Goal: Task Accomplishment & Management: Manage account settings

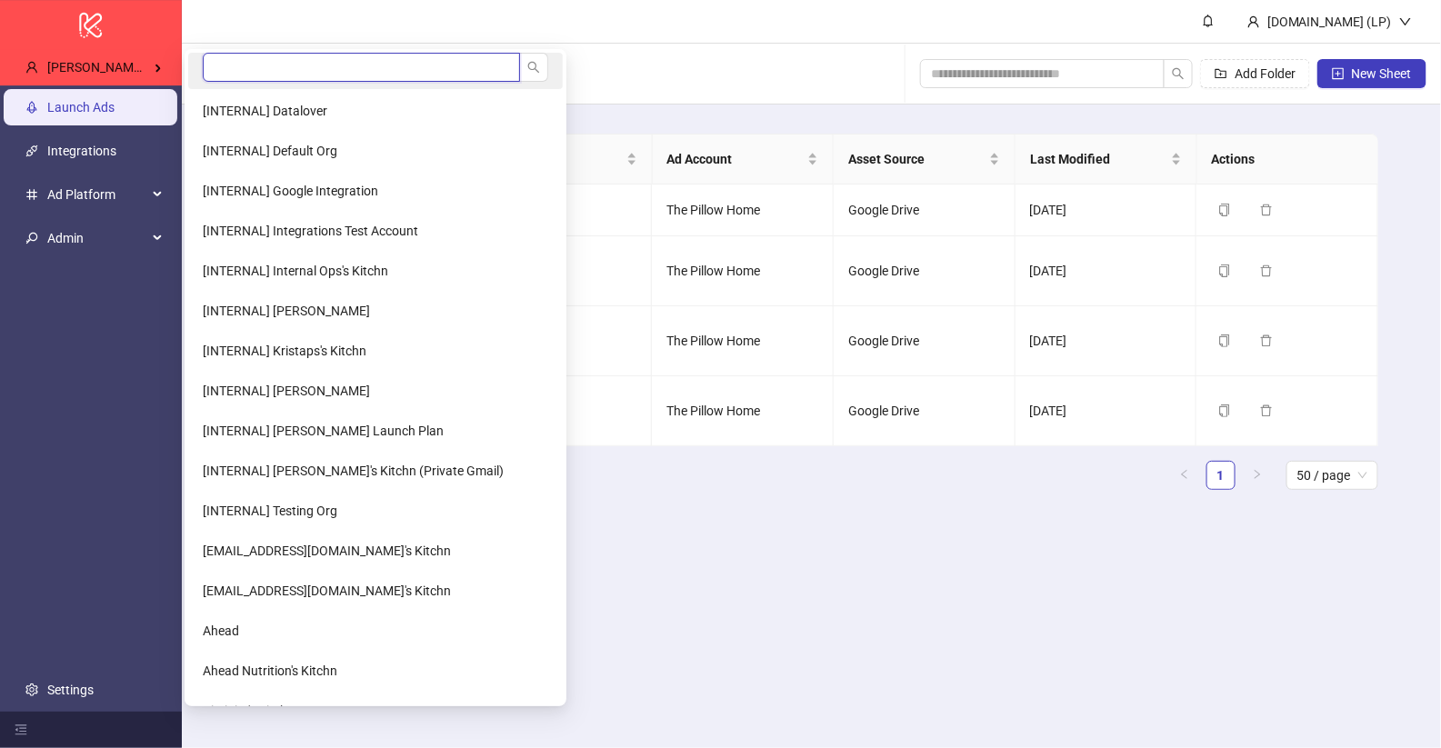
click at [232, 60] on input "search" at bounding box center [361, 67] width 317 height 29
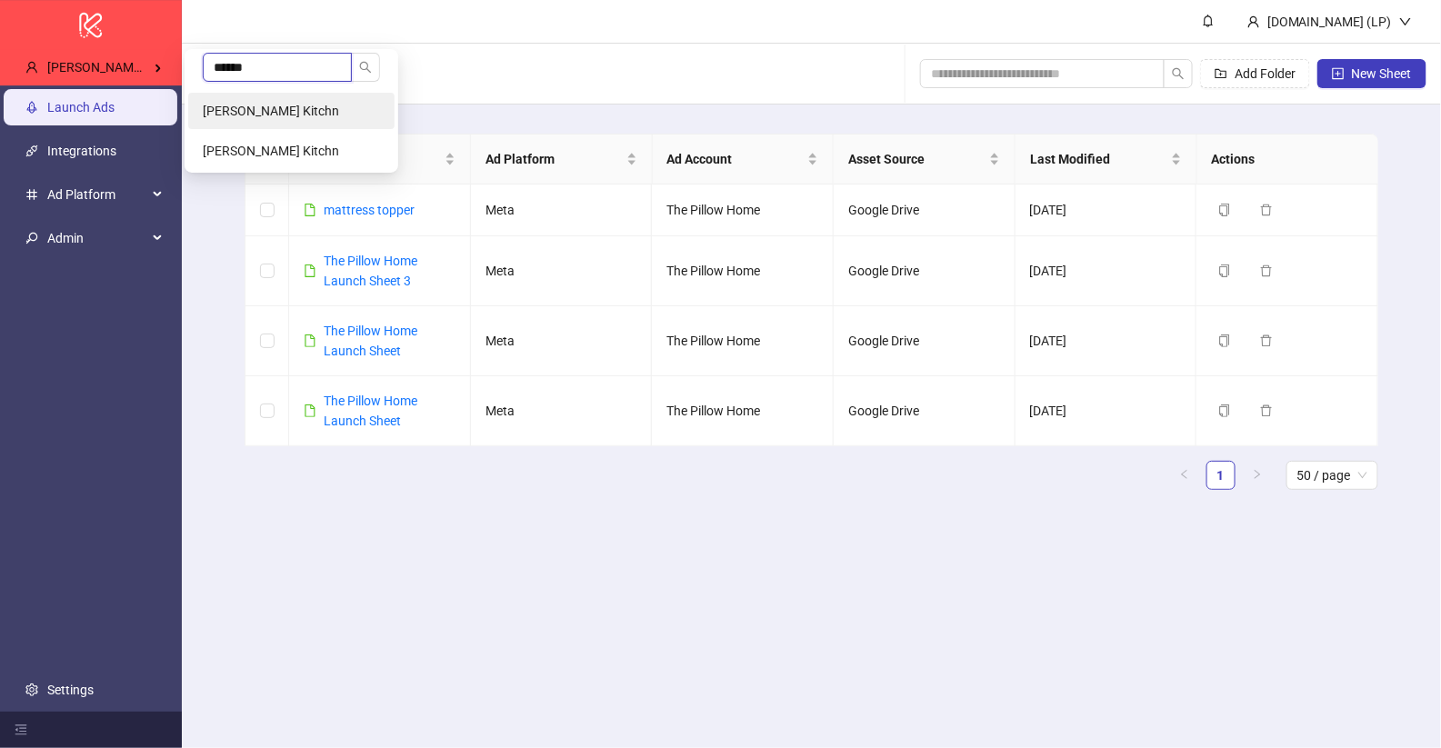
type input "******"
click at [240, 108] on span "[PERSON_NAME] Kitchn" at bounding box center [271, 111] width 136 height 15
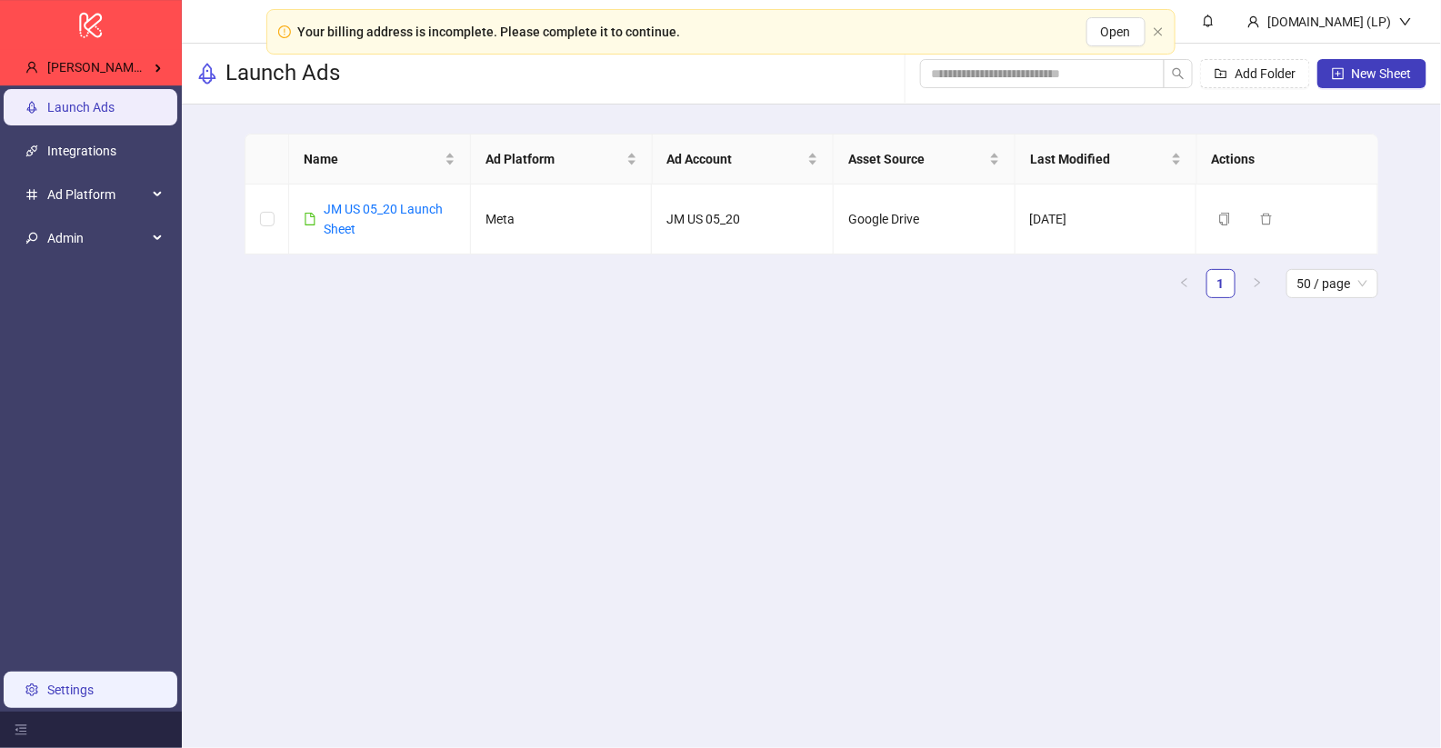
click at [92, 684] on link "Settings" at bounding box center [70, 690] width 46 height 15
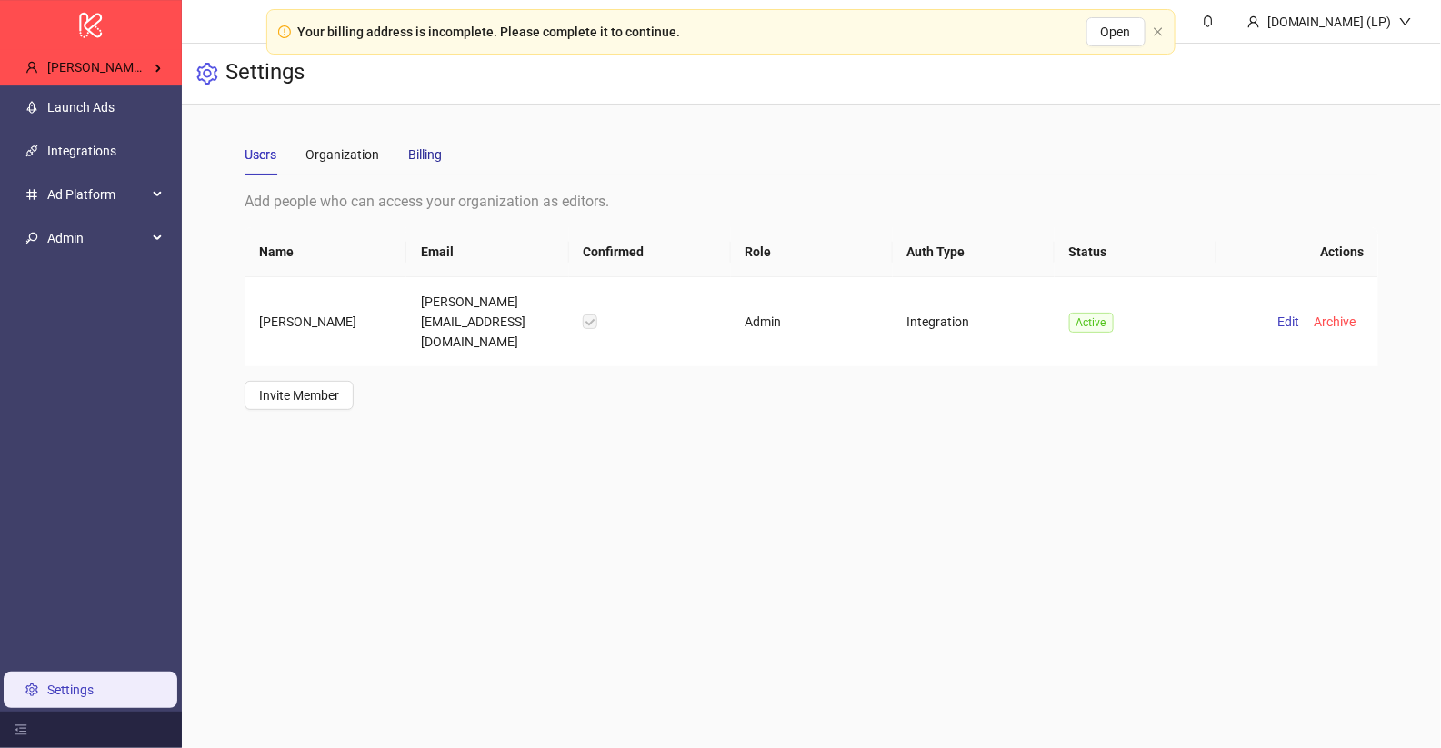
click at [427, 156] on div "Billing" at bounding box center [425, 155] width 34 height 20
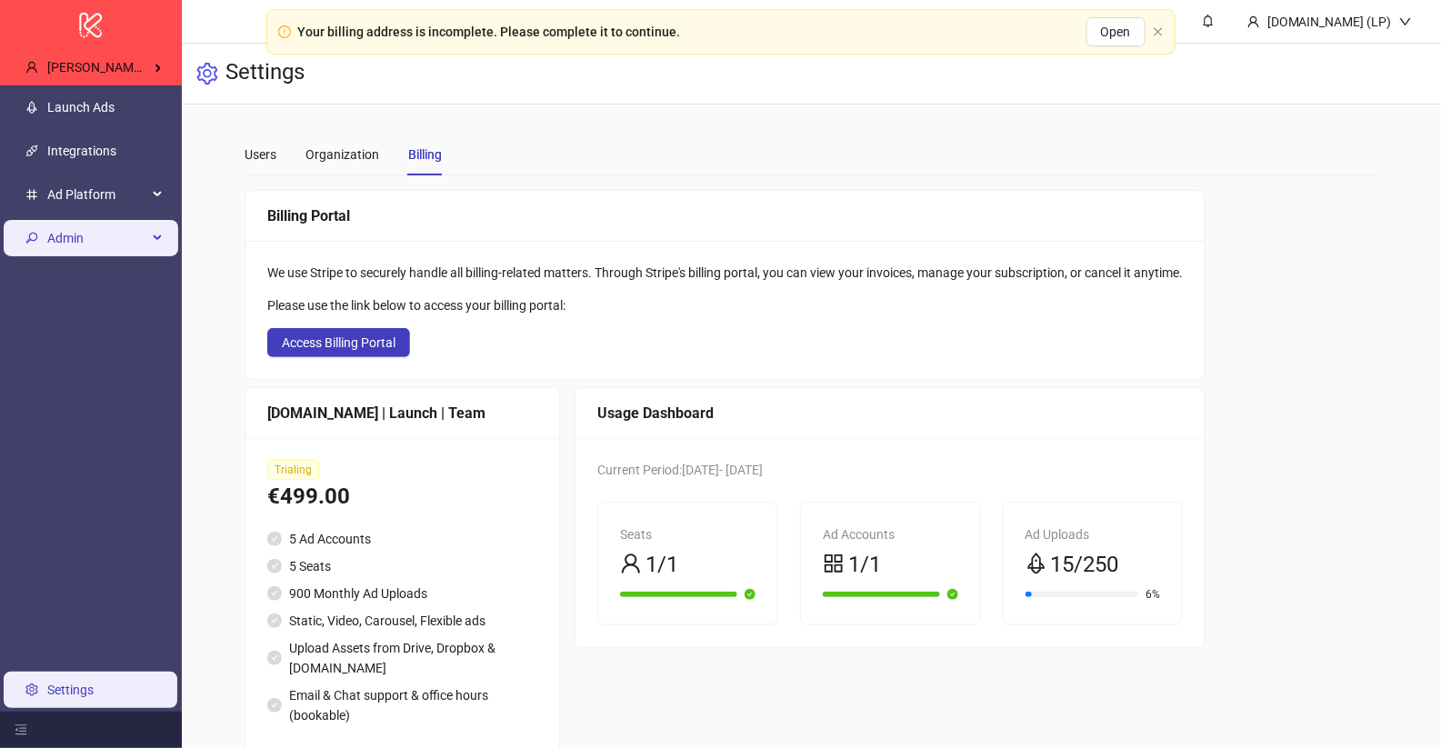
click at [93, 247] on span "Admin" at bounding box center [97, 238] width 100 height 36
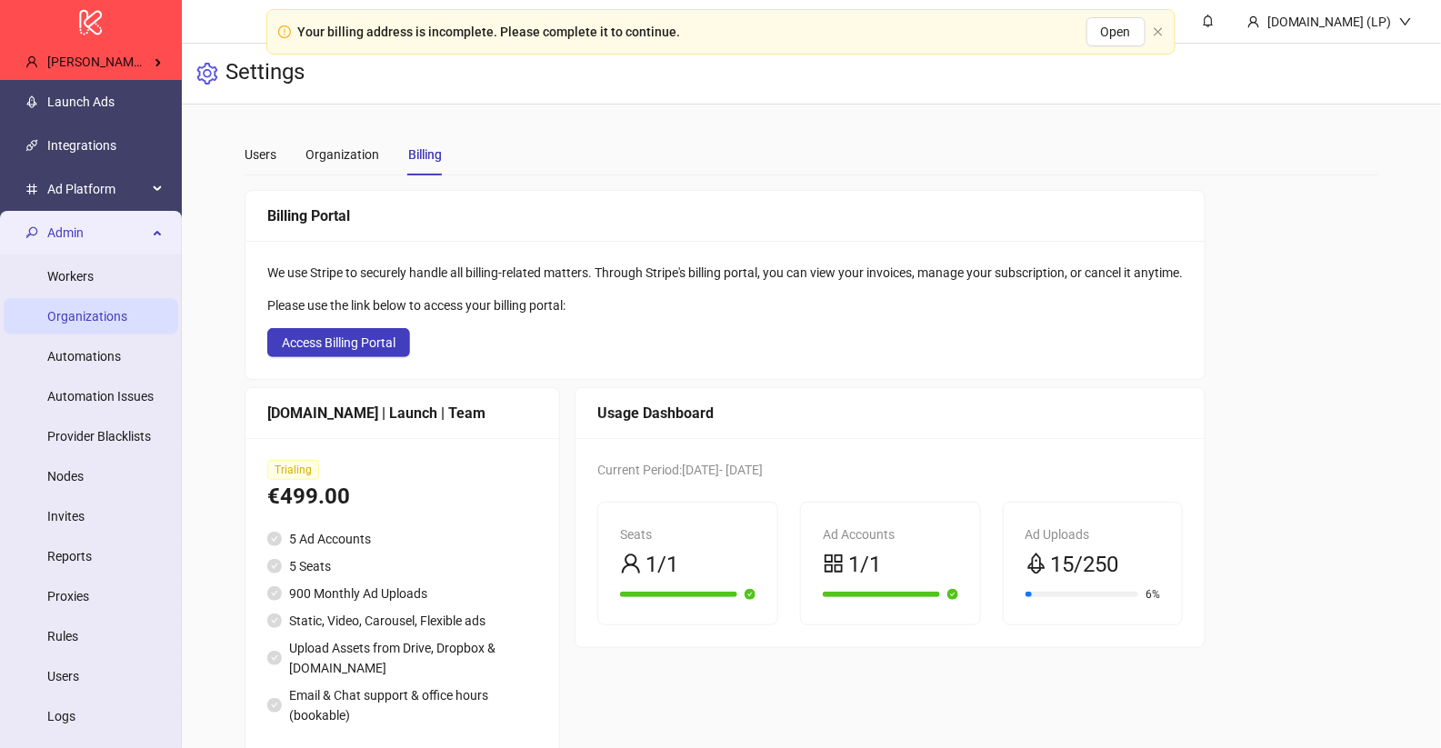
click at [118, 317] on link "Organizations" at bounding box center [87, 316] width 80 height 15
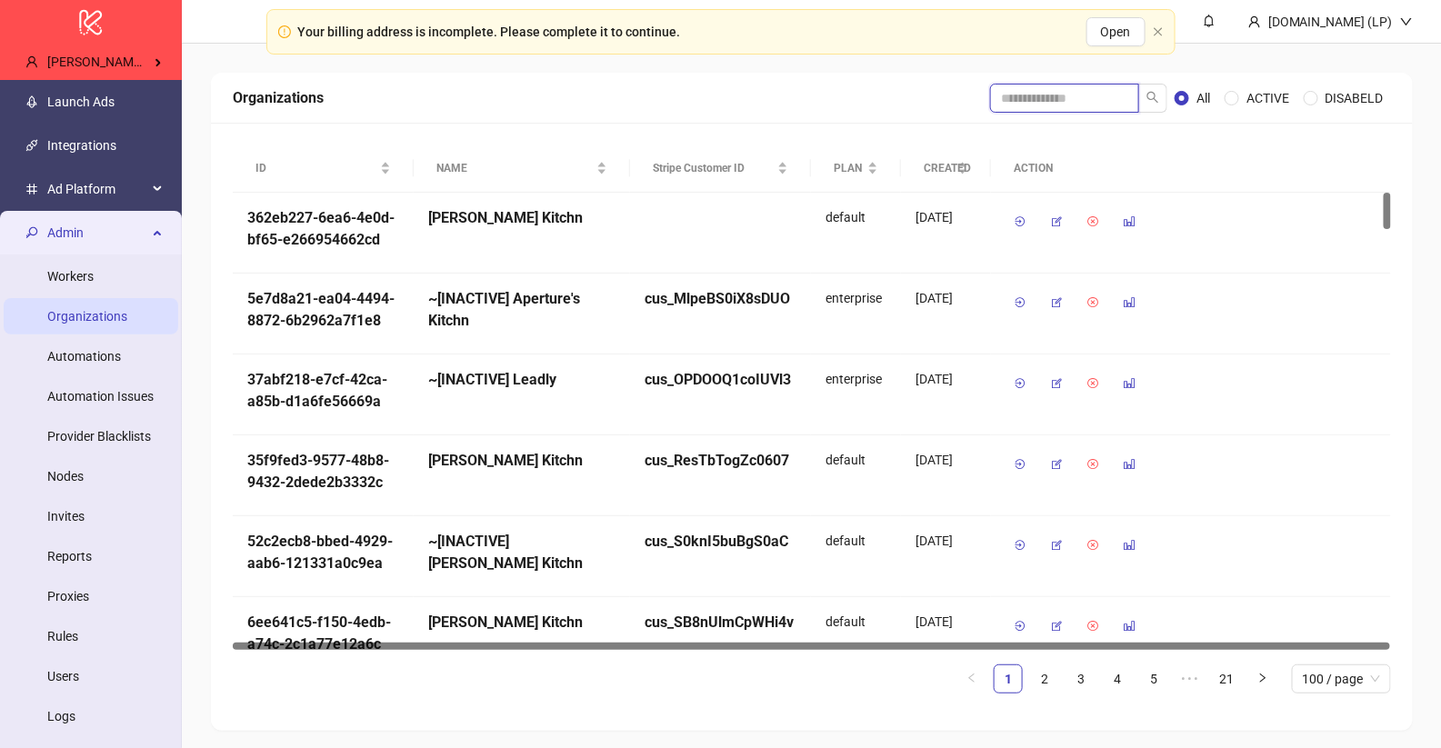
click at [1061, 106] on input "search" at bounding box center [1064, 98] width 149 height 29
type input "******"
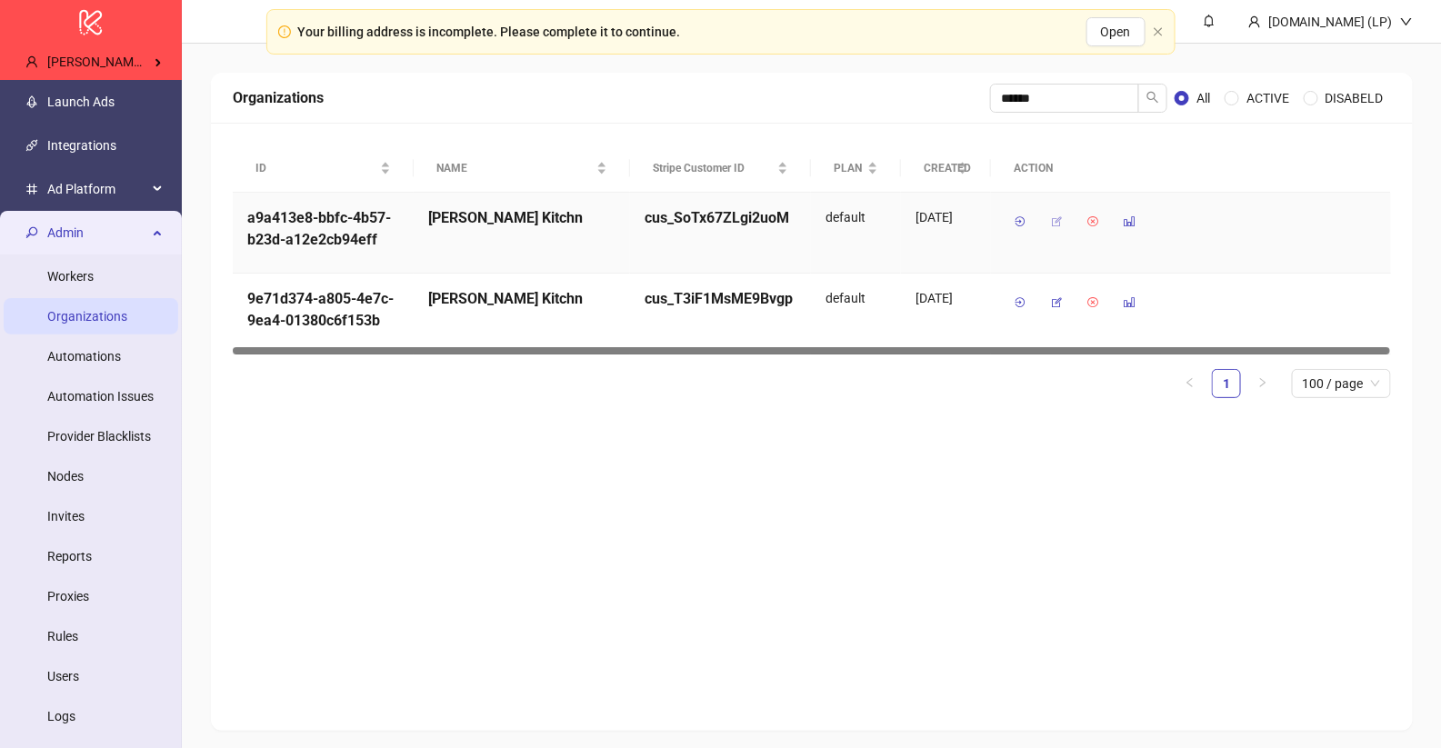
click at [1059, 224] on icon "button" at bounding box center [1056, 222] width 13 height 13
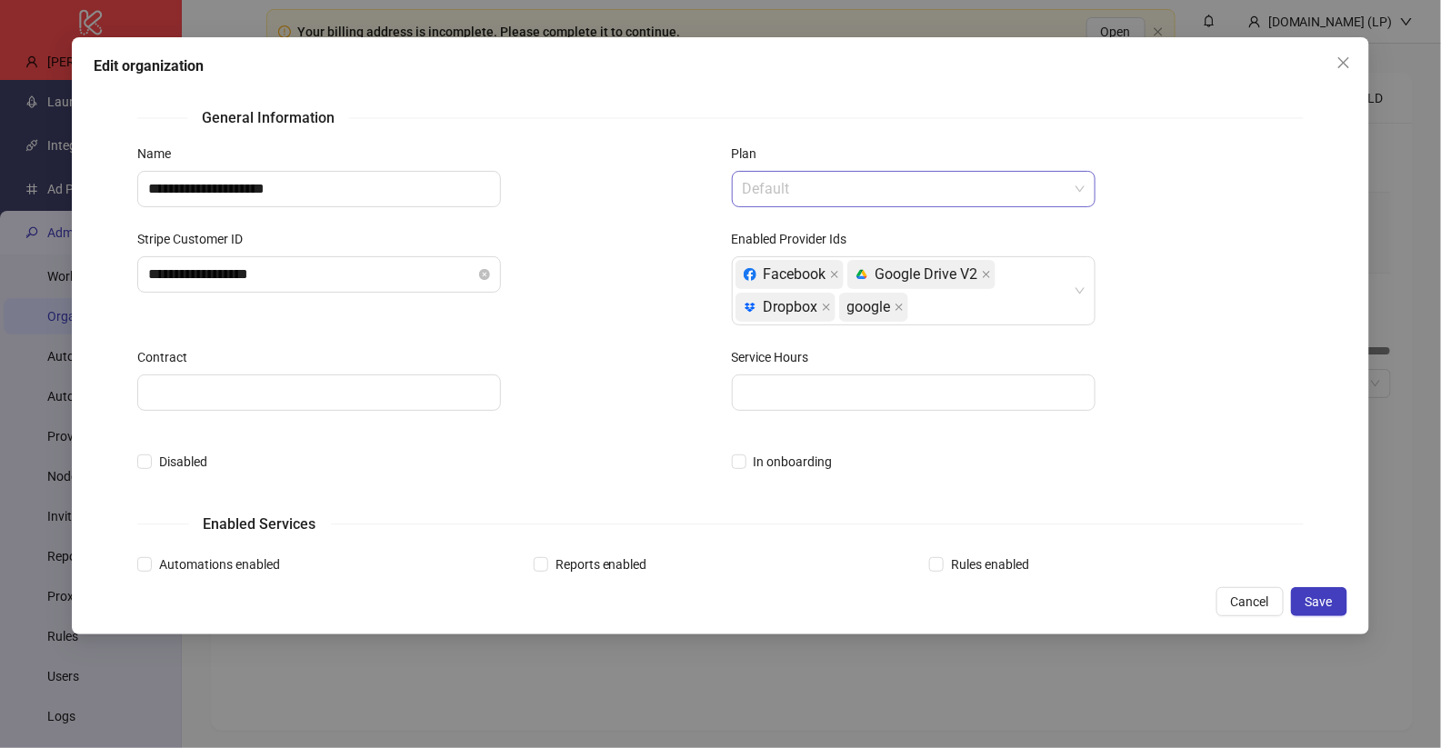
click at [842, 179] on span "Default" at bounding box center [914, 189] width 342 height 35
click at [647, 140] on form "**********" at bounding box center [720, 632] width 1167 height 1052
click at [911, 176] on span "Default" at bounding box center [914, 189] width 342 height 35
click at [894, 171] on div "Default" at bounding box center [914, 189] width 364 height 36
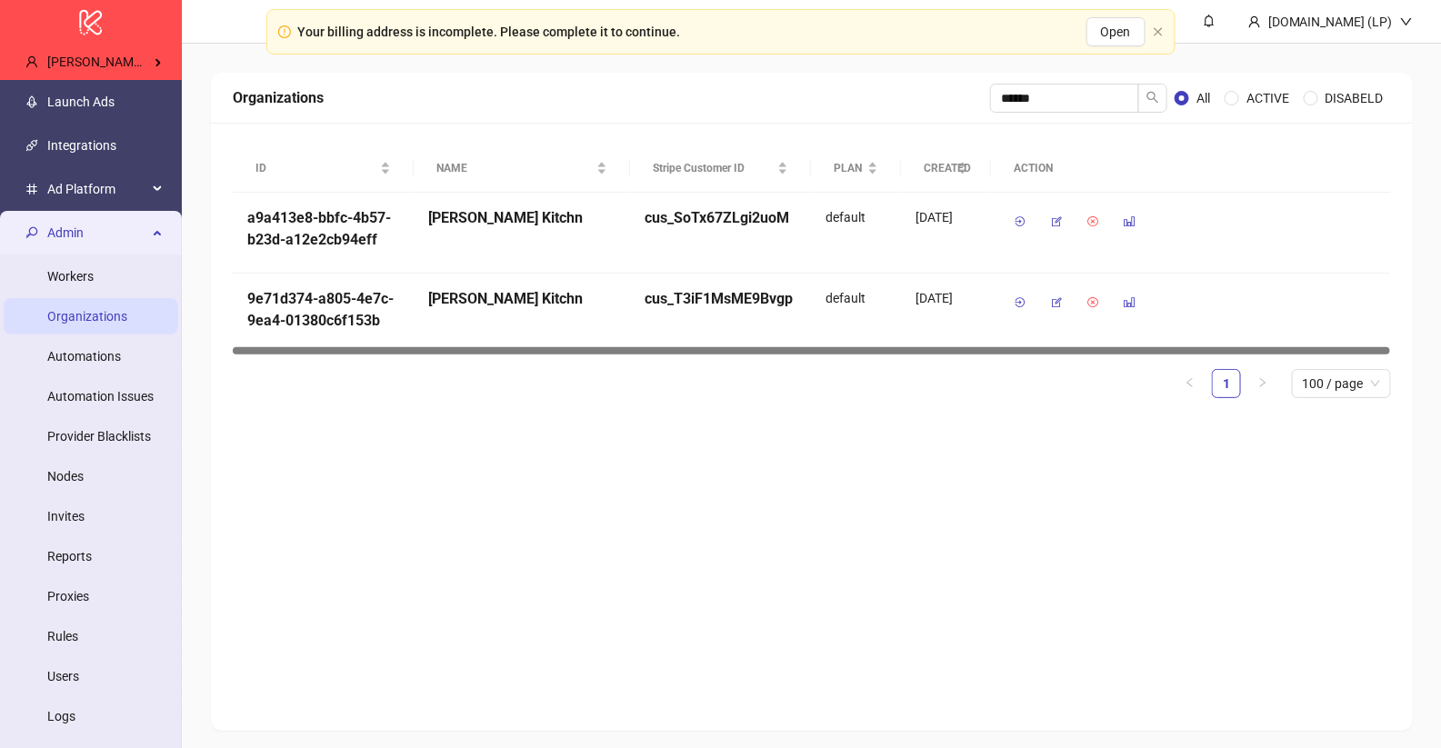
click at [156, 229] on div "Admin" at bounding box center [91, 233] width 175 height 36
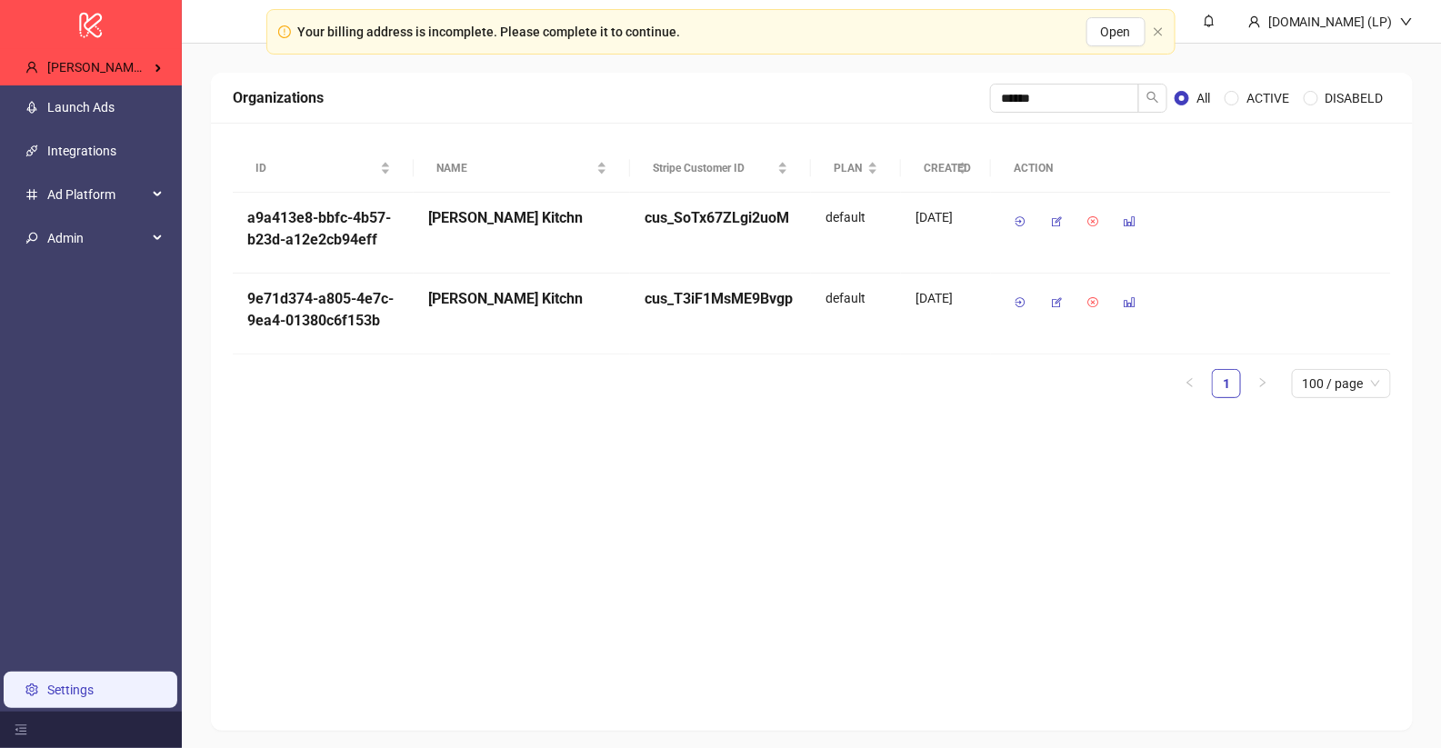
click at [77, 686] on link "Settings" at bounding box center [70, 690] width 46 height 15
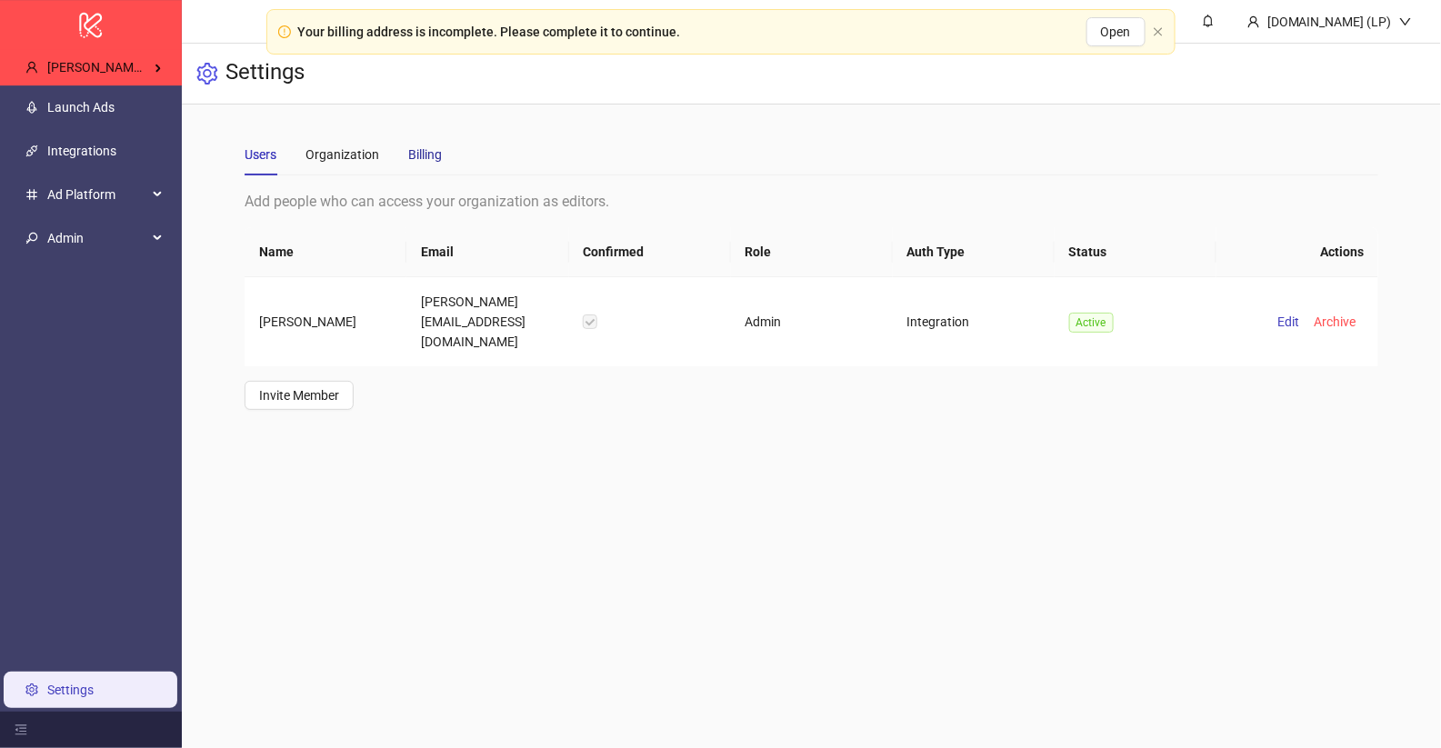
click at [429, 153] on div "Billing" at bounding box center [425, 155] width 34 height 20
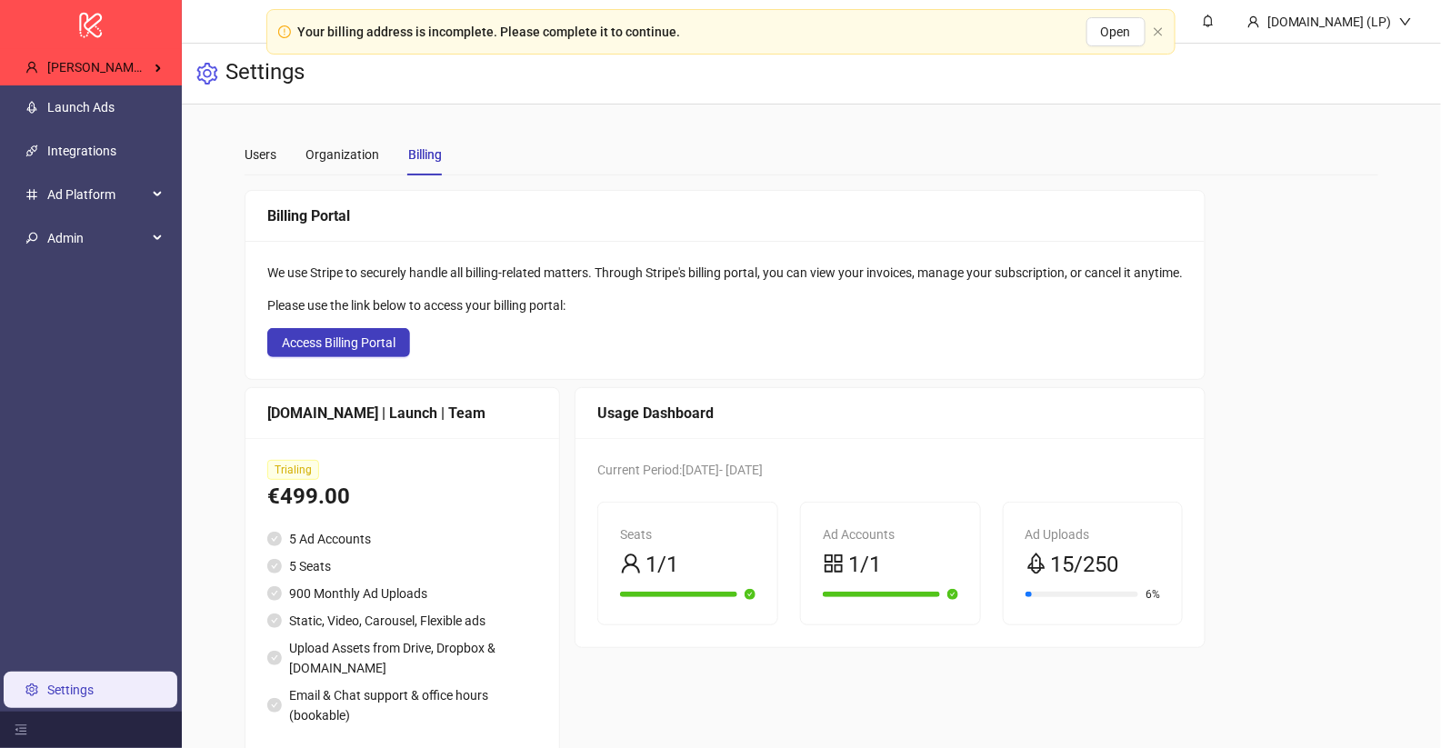
click at [86, 262] on ul "Launch Ads Integrations Ad Platform Admin Settings" at bounding box center [91, 398] width 182 height 627
click at [86, 243] on span "Admin" at bounding box center [97, 238] width 100 height 36
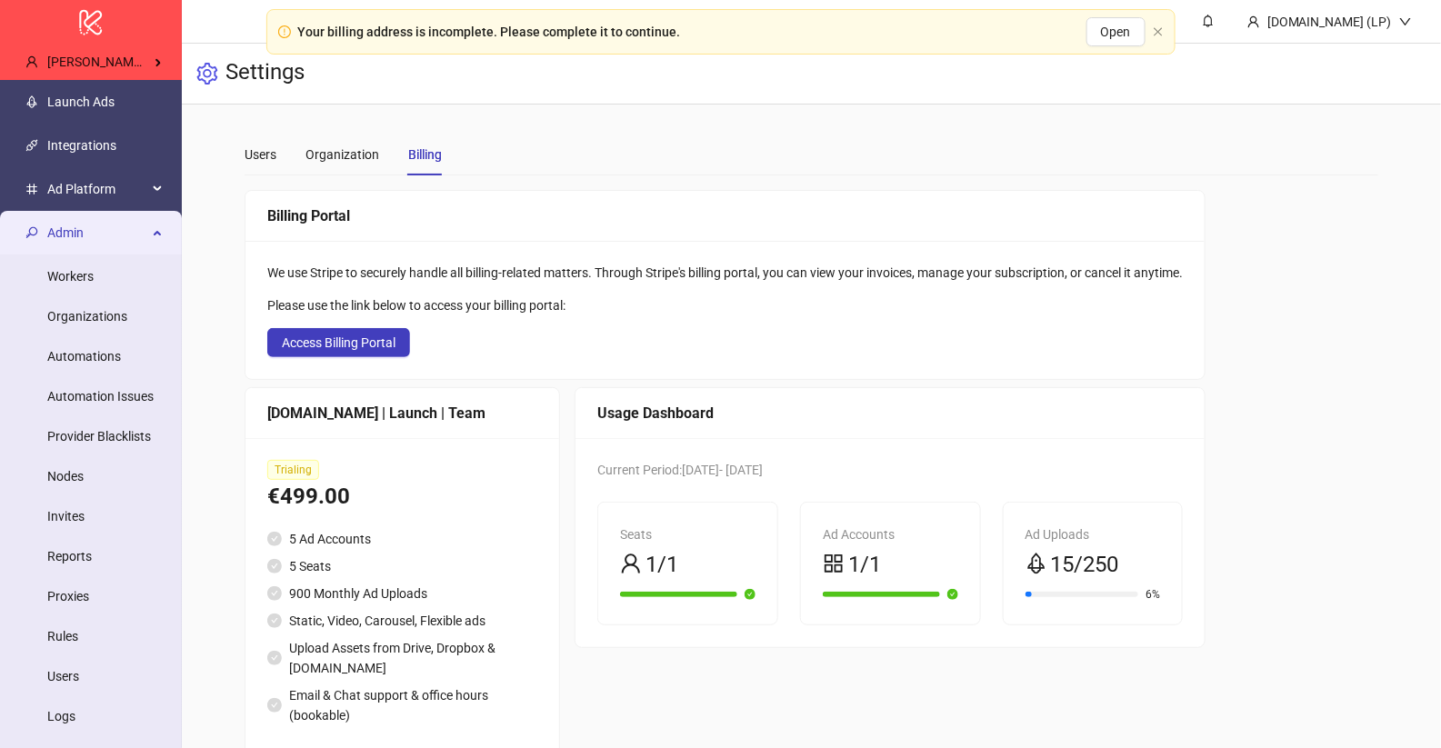
click at [136, 242] on span "Admin" at bounding box center [97, 233] width 100 height 36
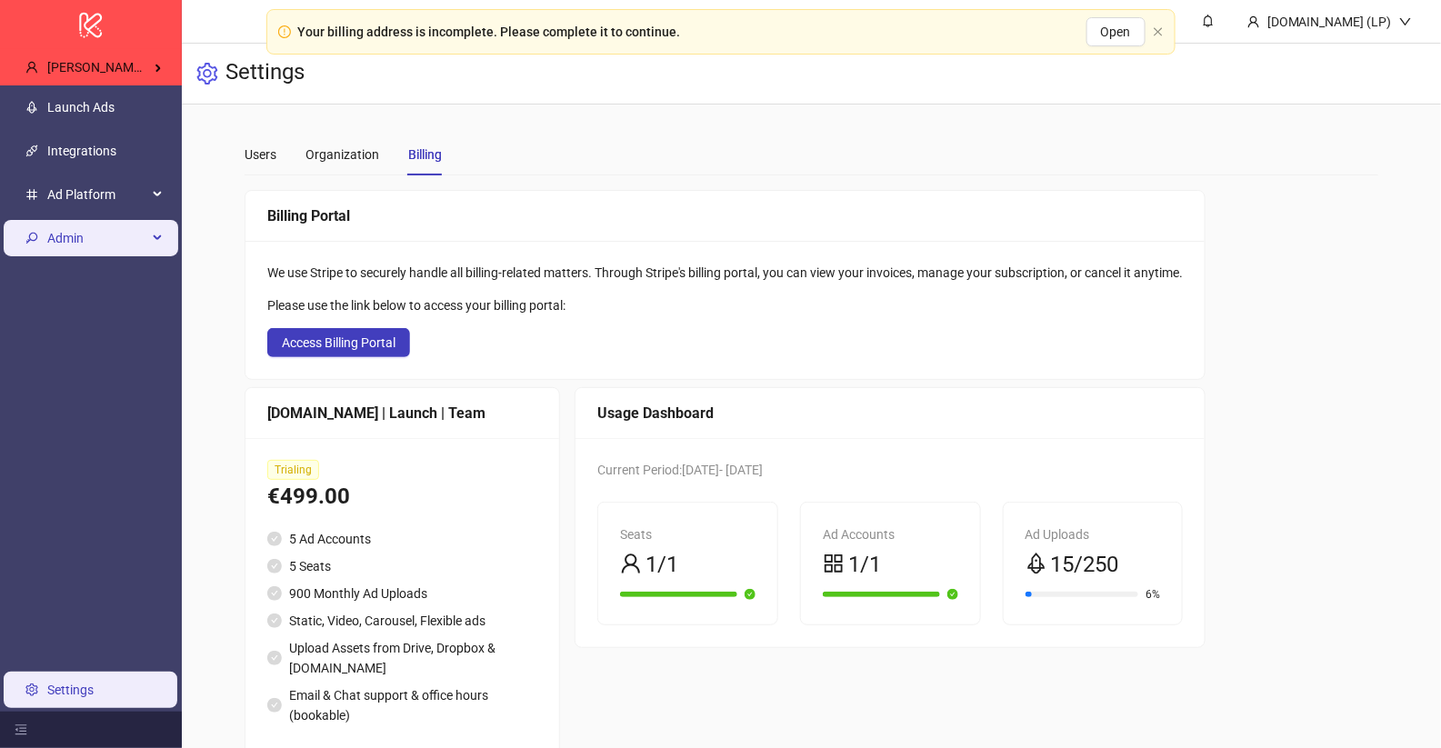
click at [136, 229] on span "Admin" at bounding box center [97, 238] width 100 height 36
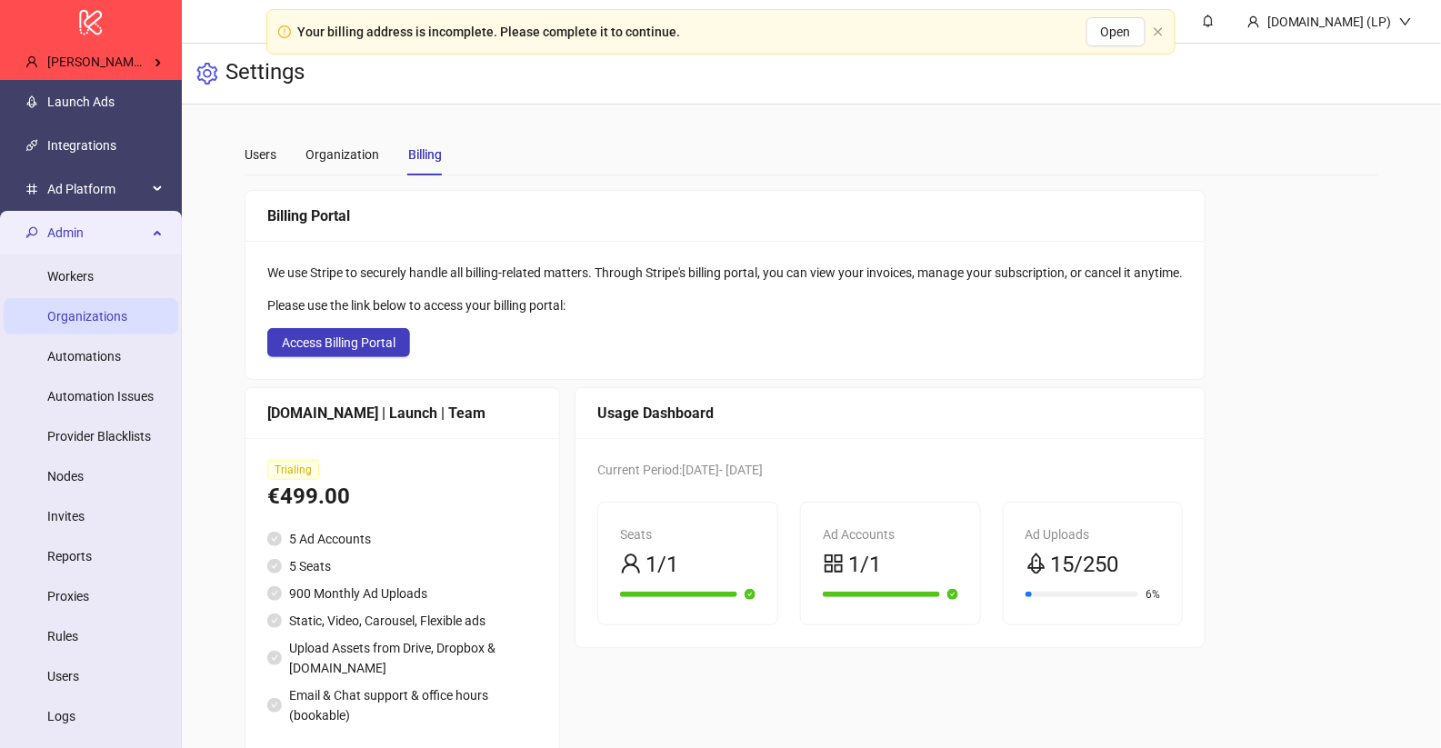
click at [127, 324] on link "Organizations" at bounding box center [87, 316] width 80 height 15
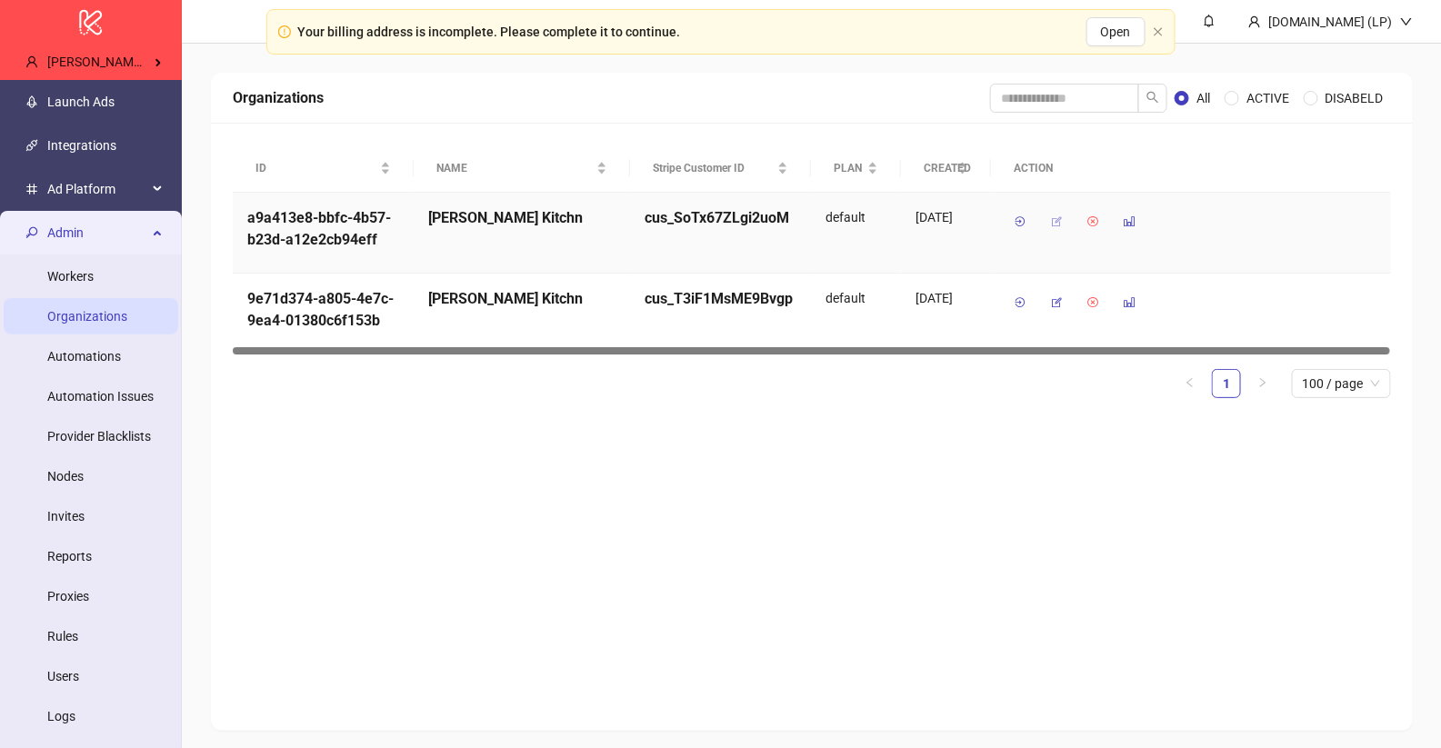
click at [1054, 218] on icon "button" at bounding box center [1056, 222] width 13 height 13
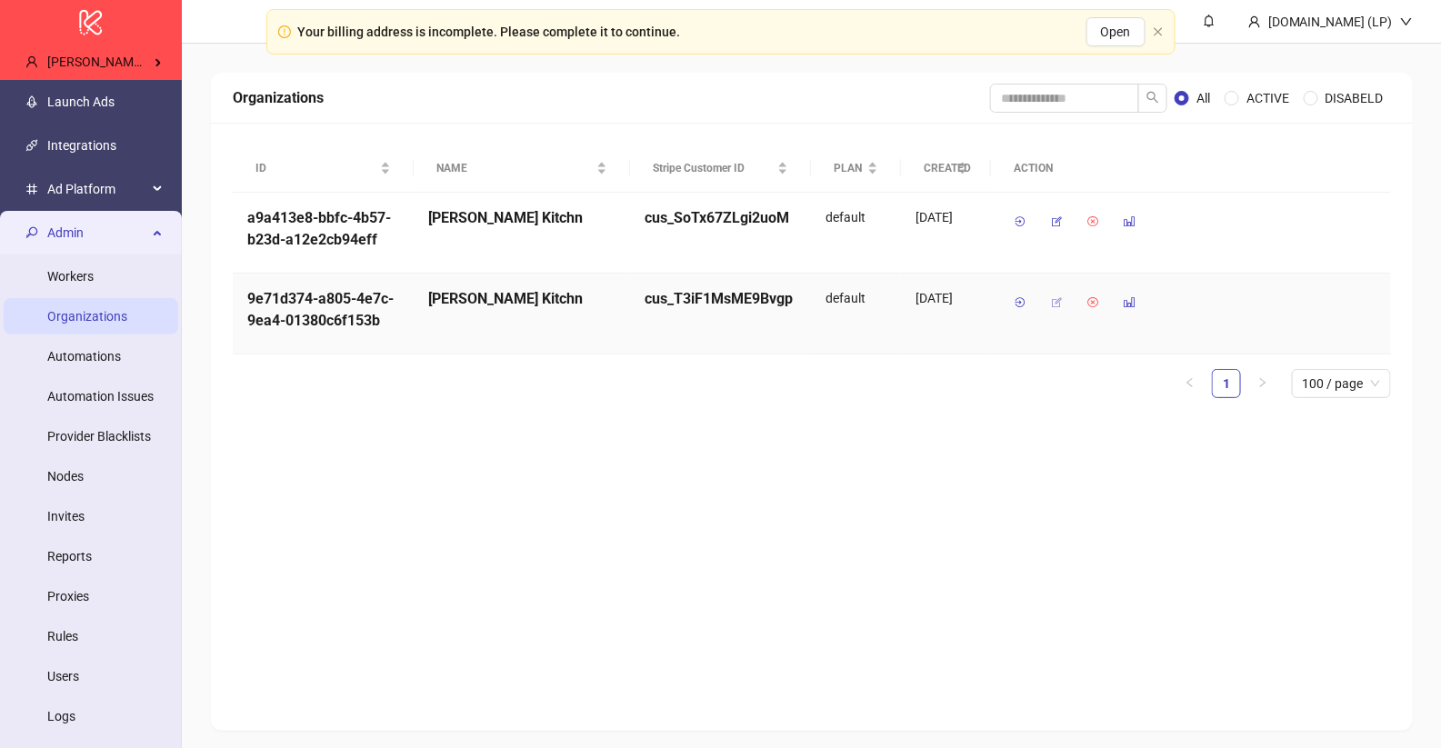
click at [1057, 296] on icon "button" at bounding box center [1056, 302] width 13 height 13
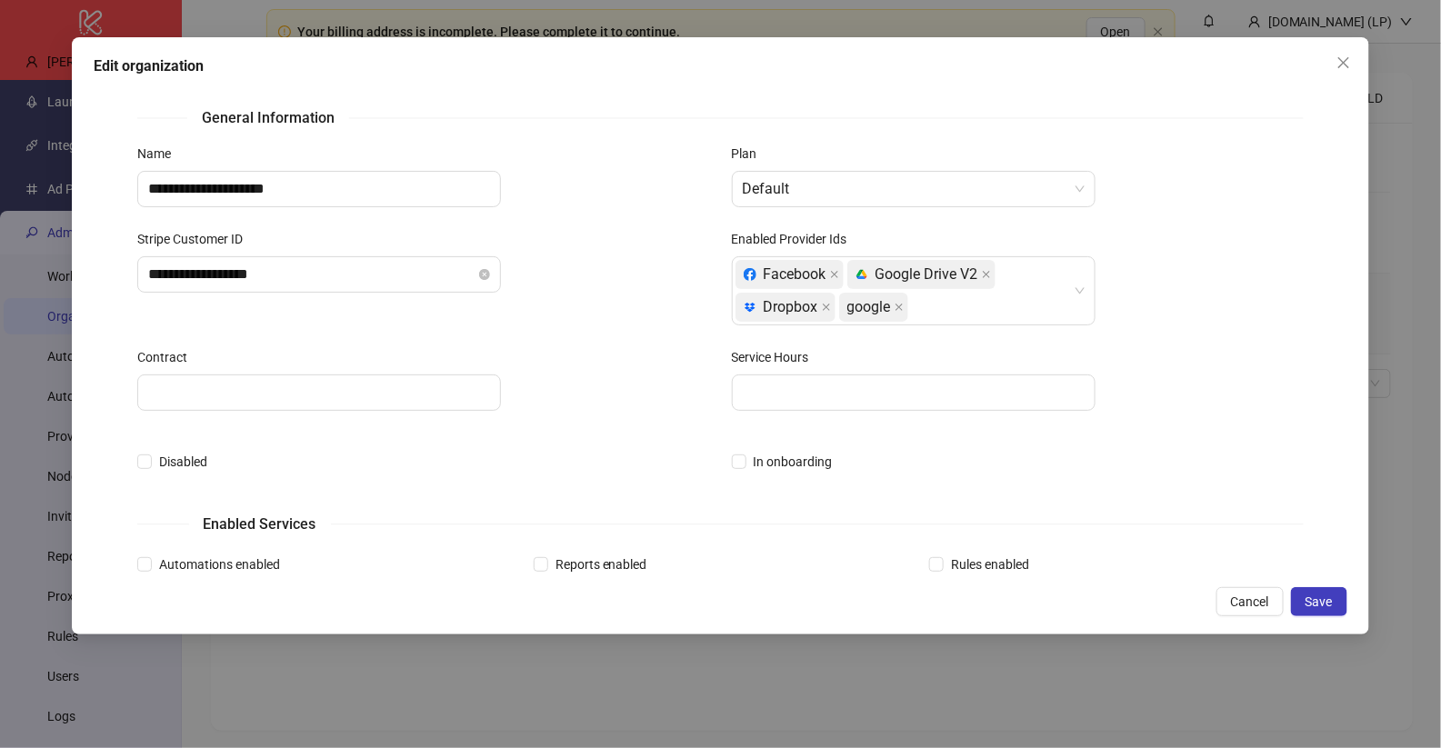
scroll to position [598, 0]
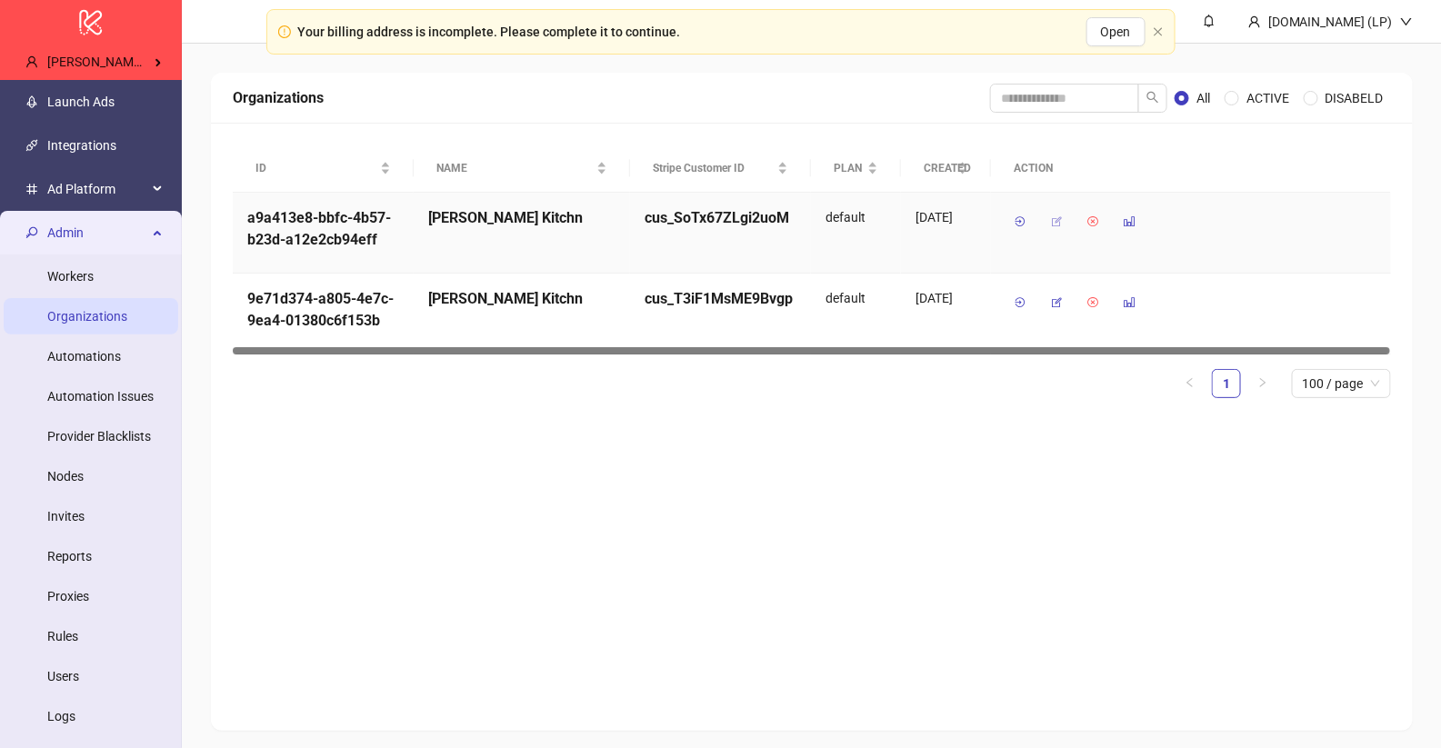
click at [1050, 220] on icon "button" at bounding box center [1056, 222] width 13 height 13
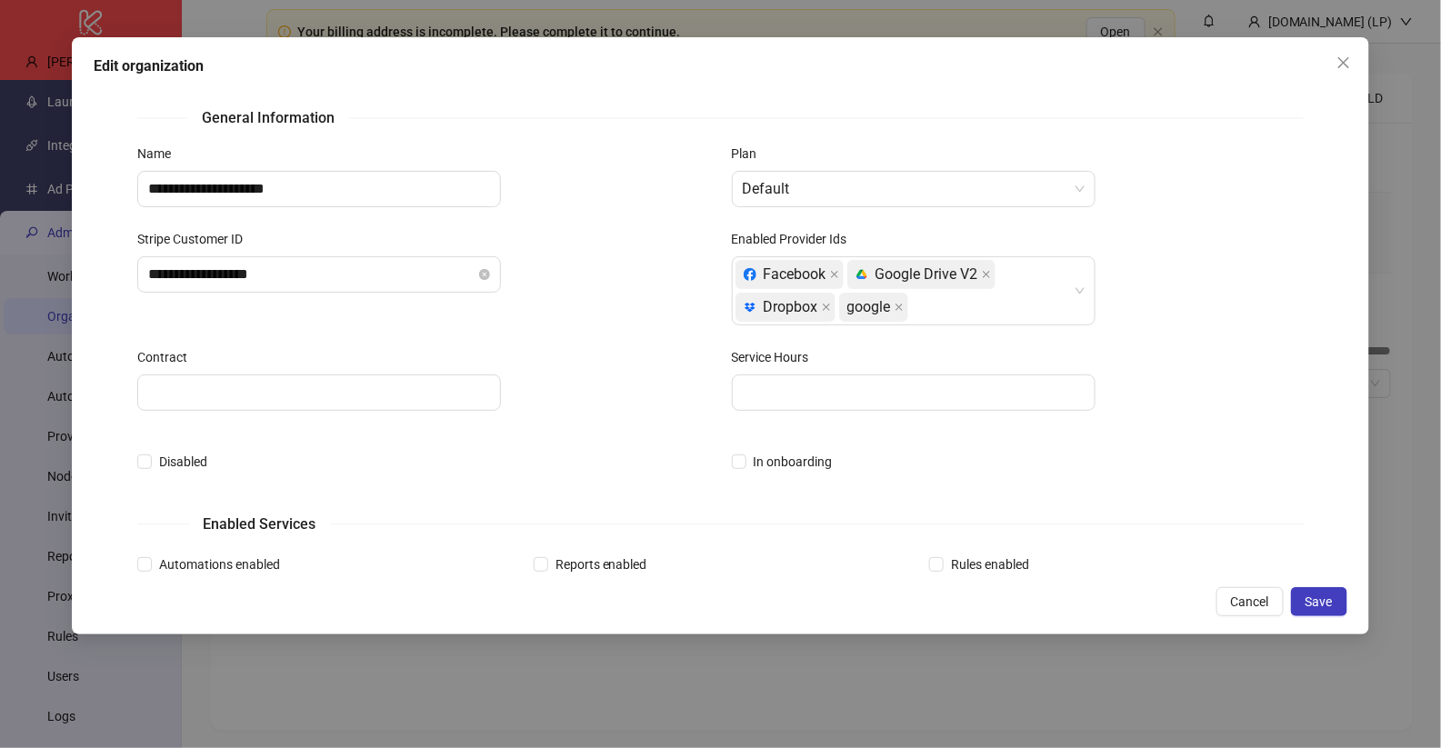
scroll to position [3, 0]
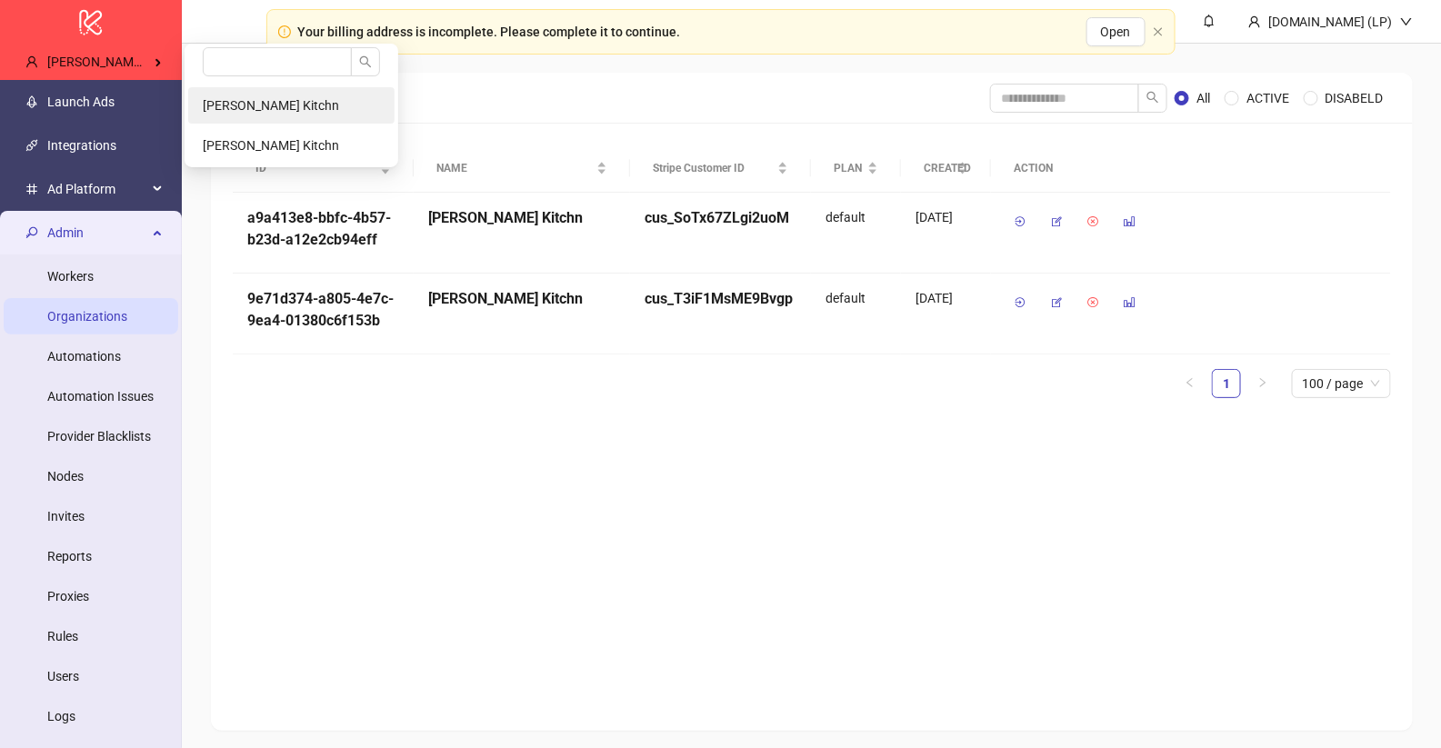
click at [338, 102] on li "[PERSON_NAME] Kitchn" at bounding box center [291, 105] width 206 height 36
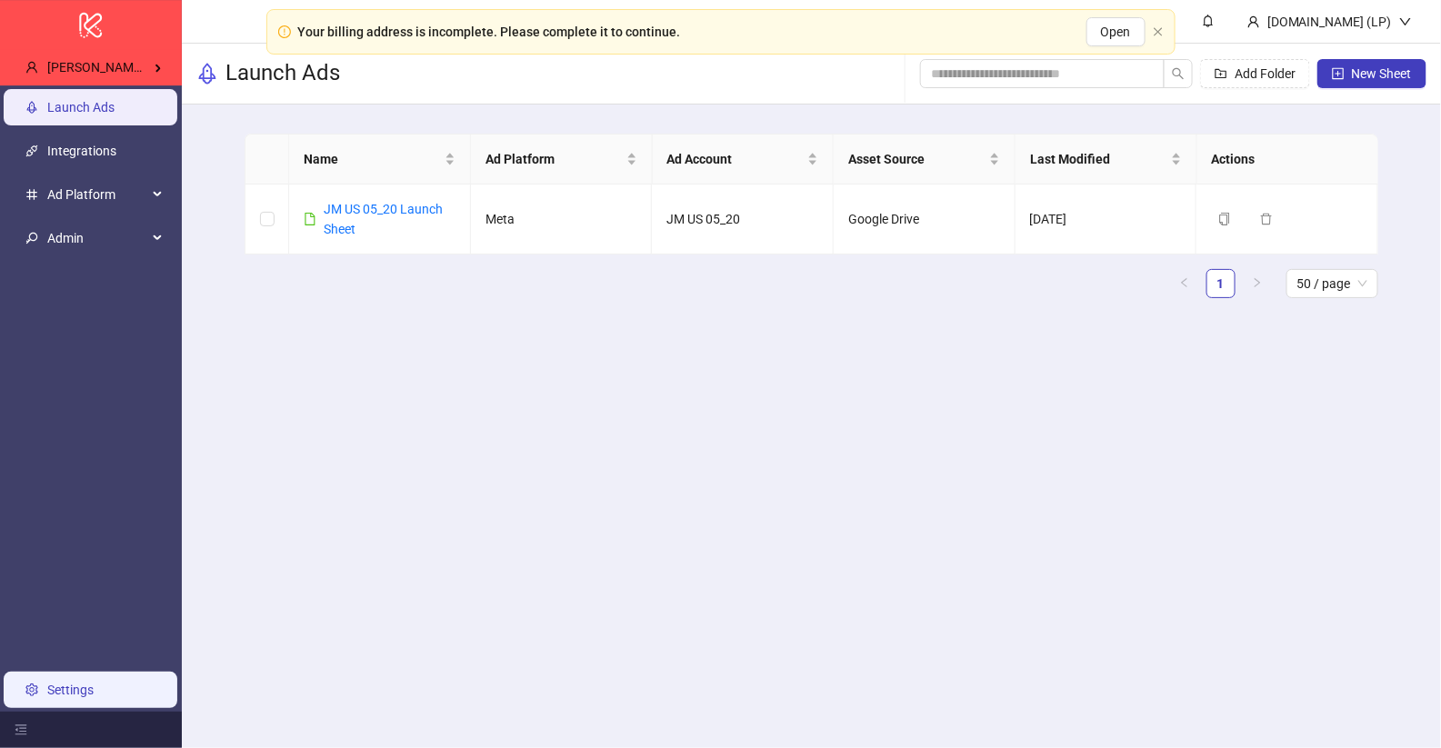
click at [49, 684] on link "Settings" at bounding box center [70, 690] width 46 height 15
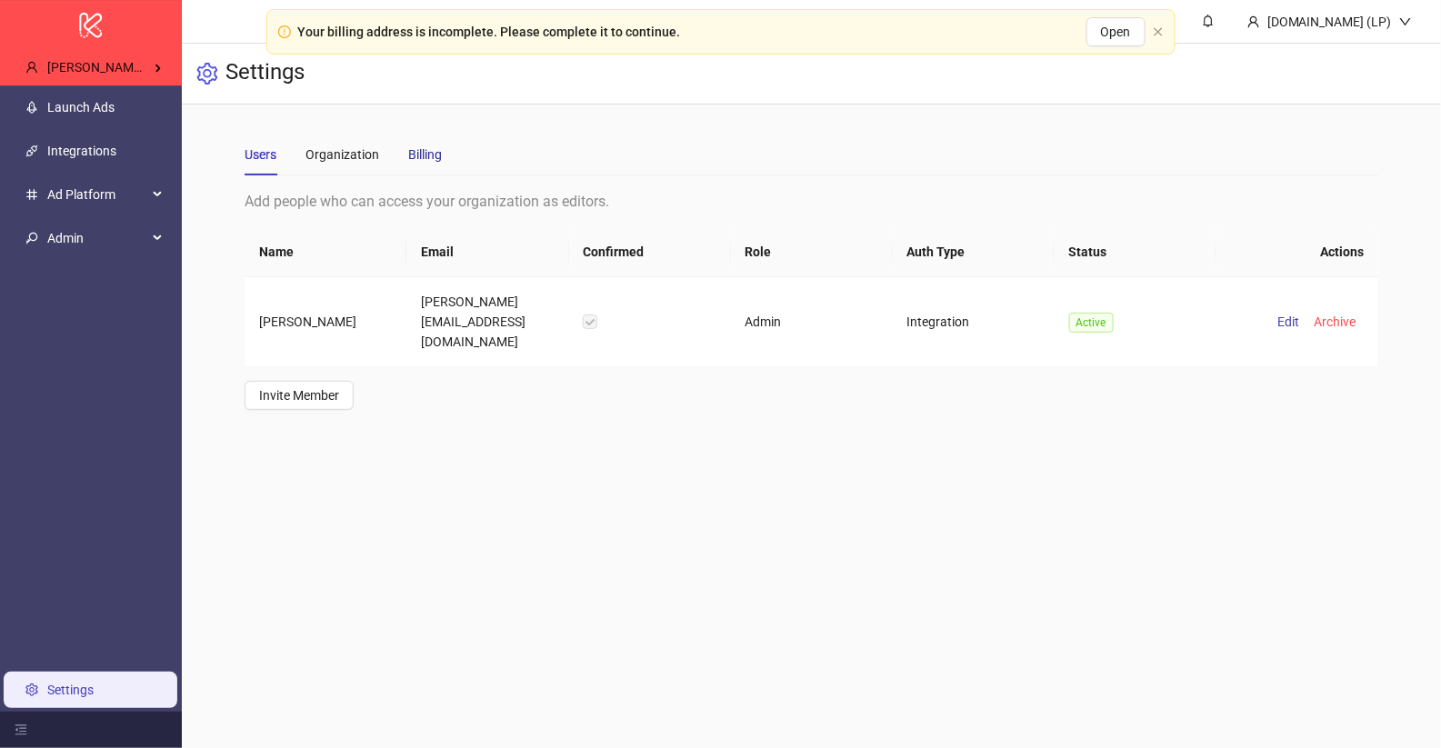
click at [410, 154] on div "Billing" at bounding box center [425, 155] width 34 height 20
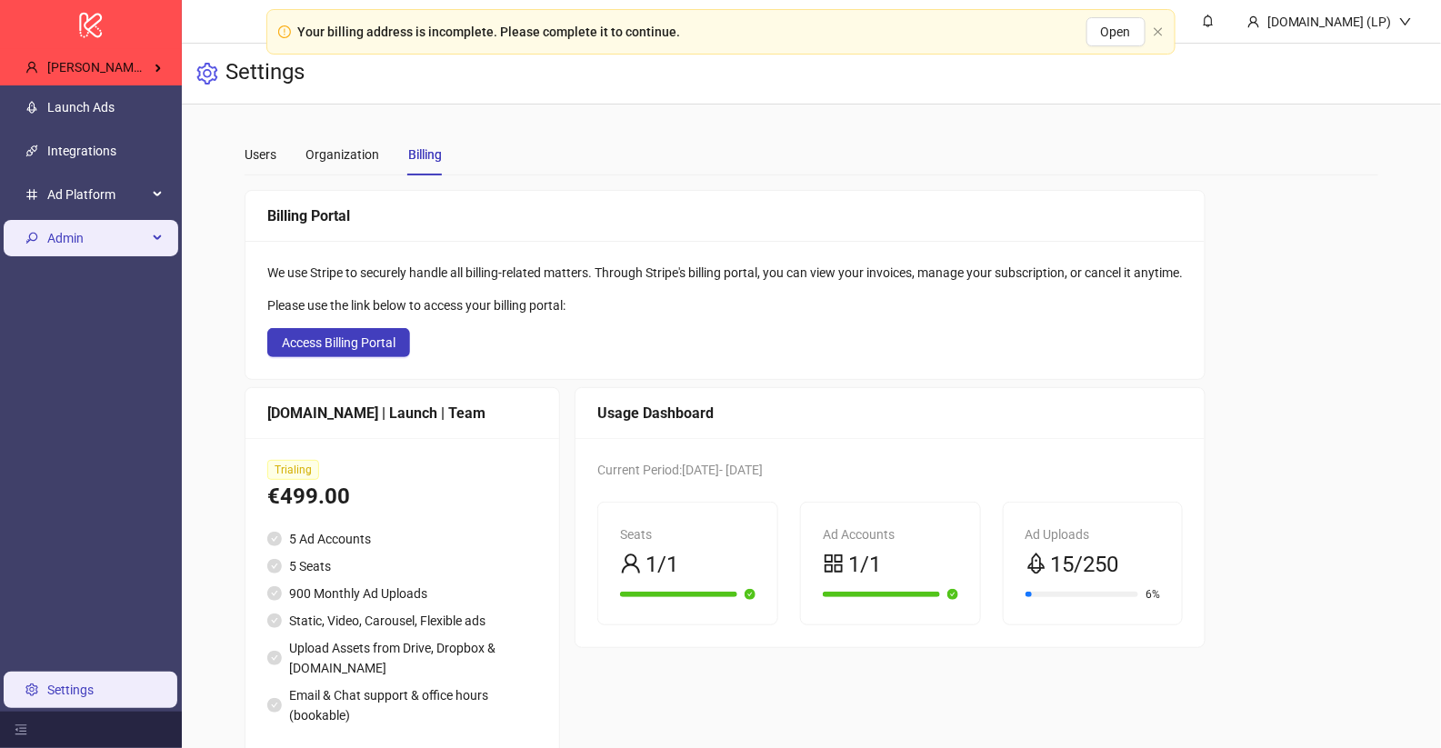
click at [129, 242] on span "Admin" at bounding box center [97, 238] width 100 height 36
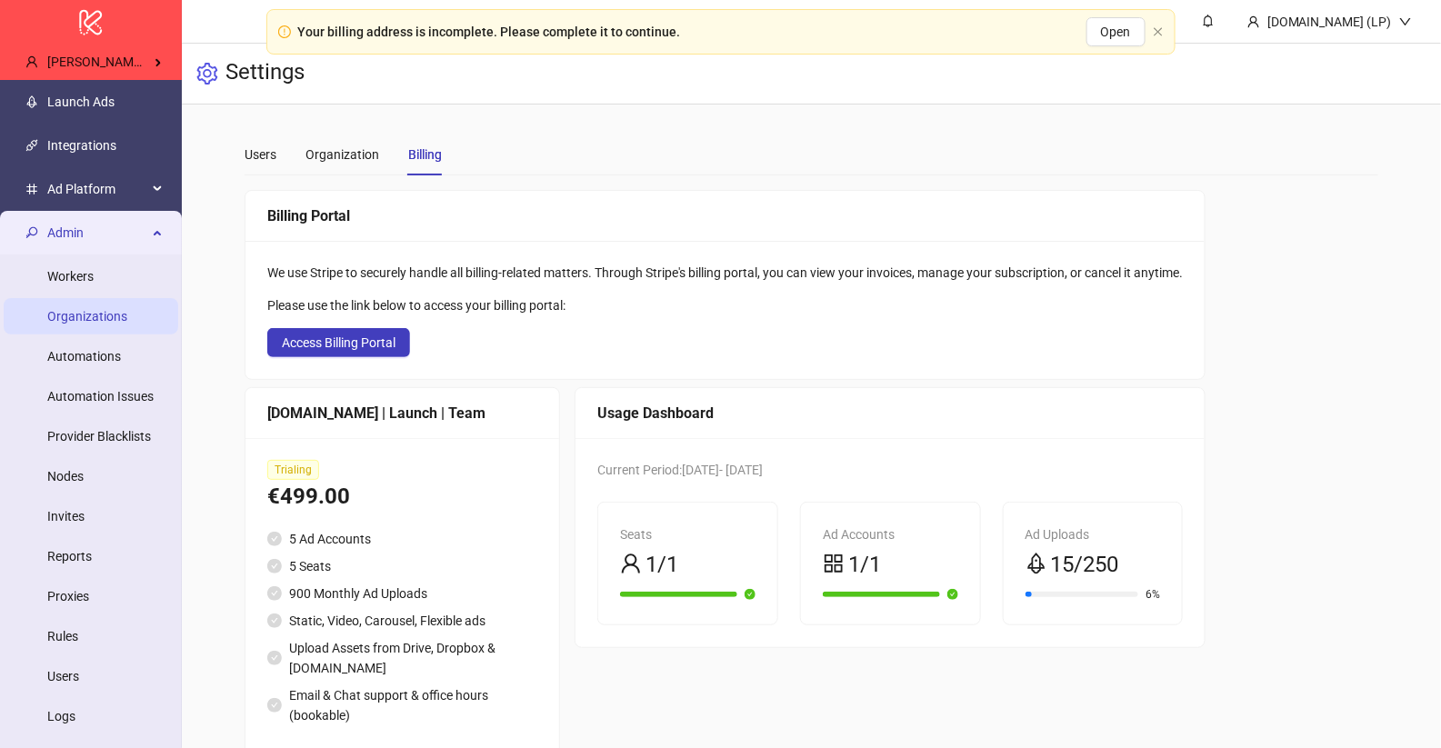
click at [97, 309] on link "Organizations" at bounding box center [87, 316] width 80 height 15
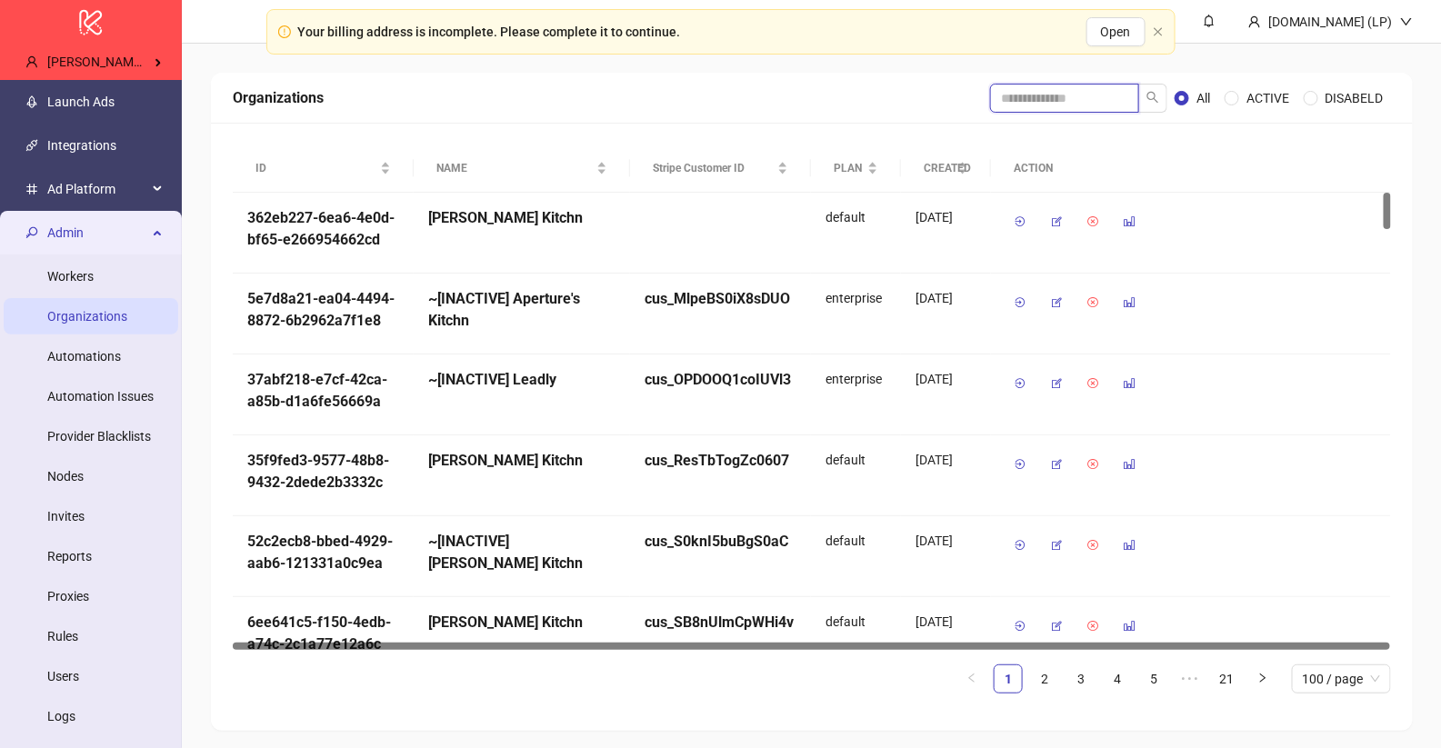
click at [993, 106] on input "search" at bounding box center [1064, 98] width 149 height 29
type input "******"
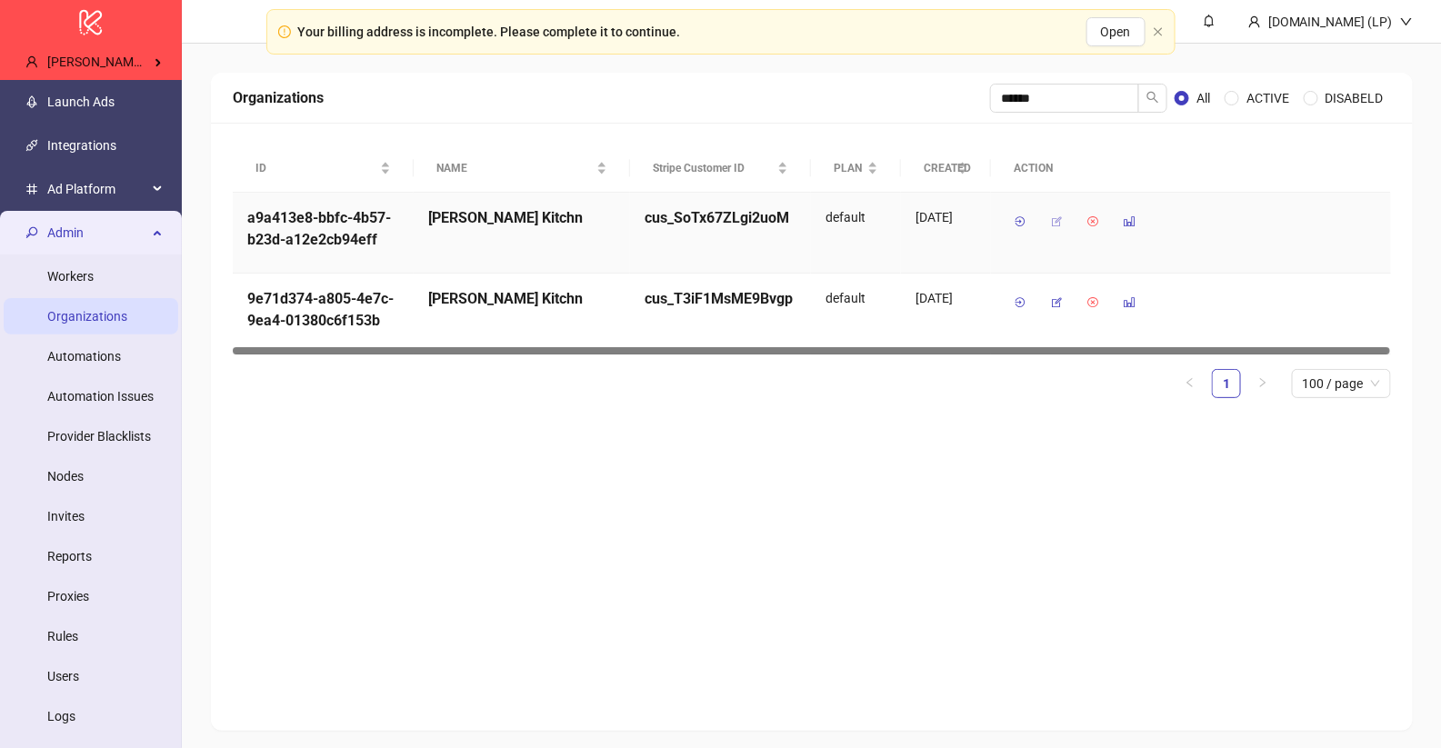
click at [1049, 222] on button "button" at bounding box center [1056, 221] width 29 height 29
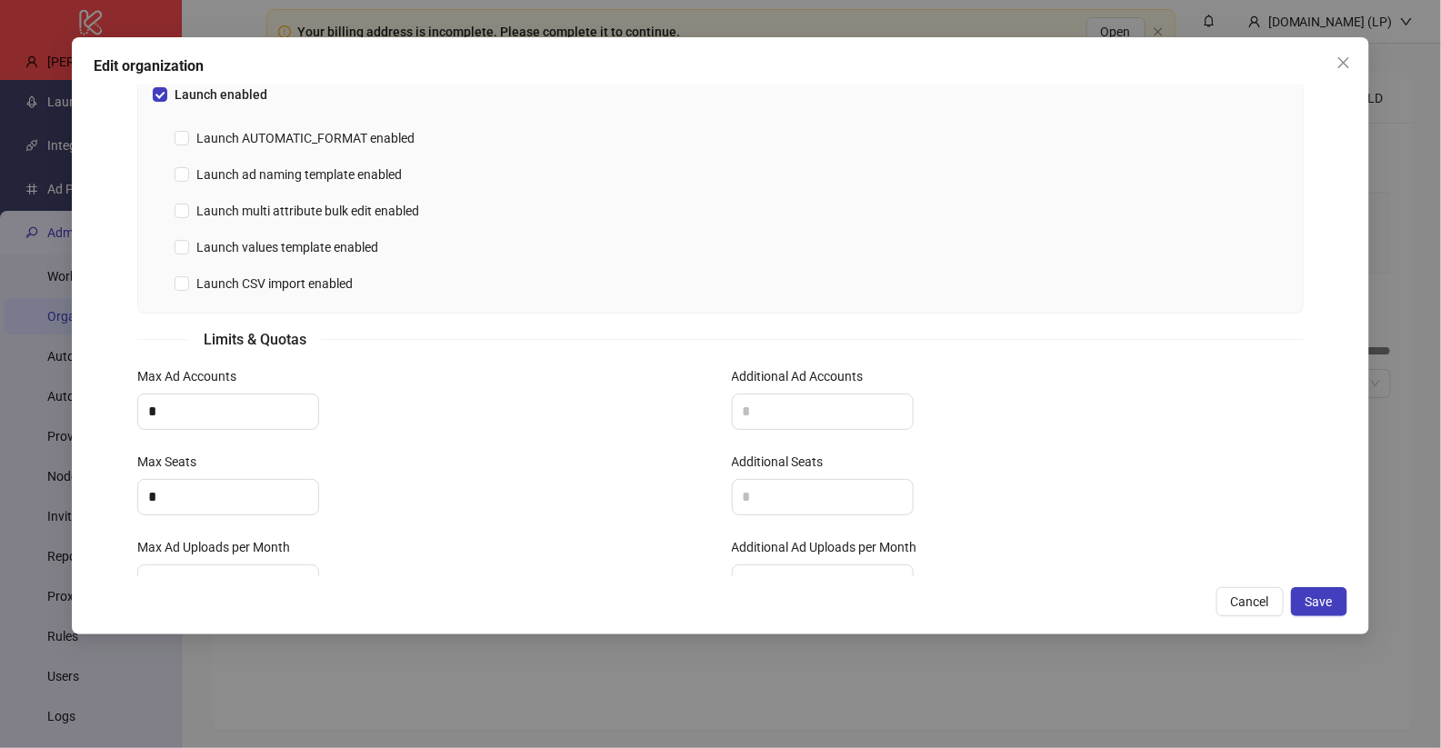
scroll to position [598, 0]
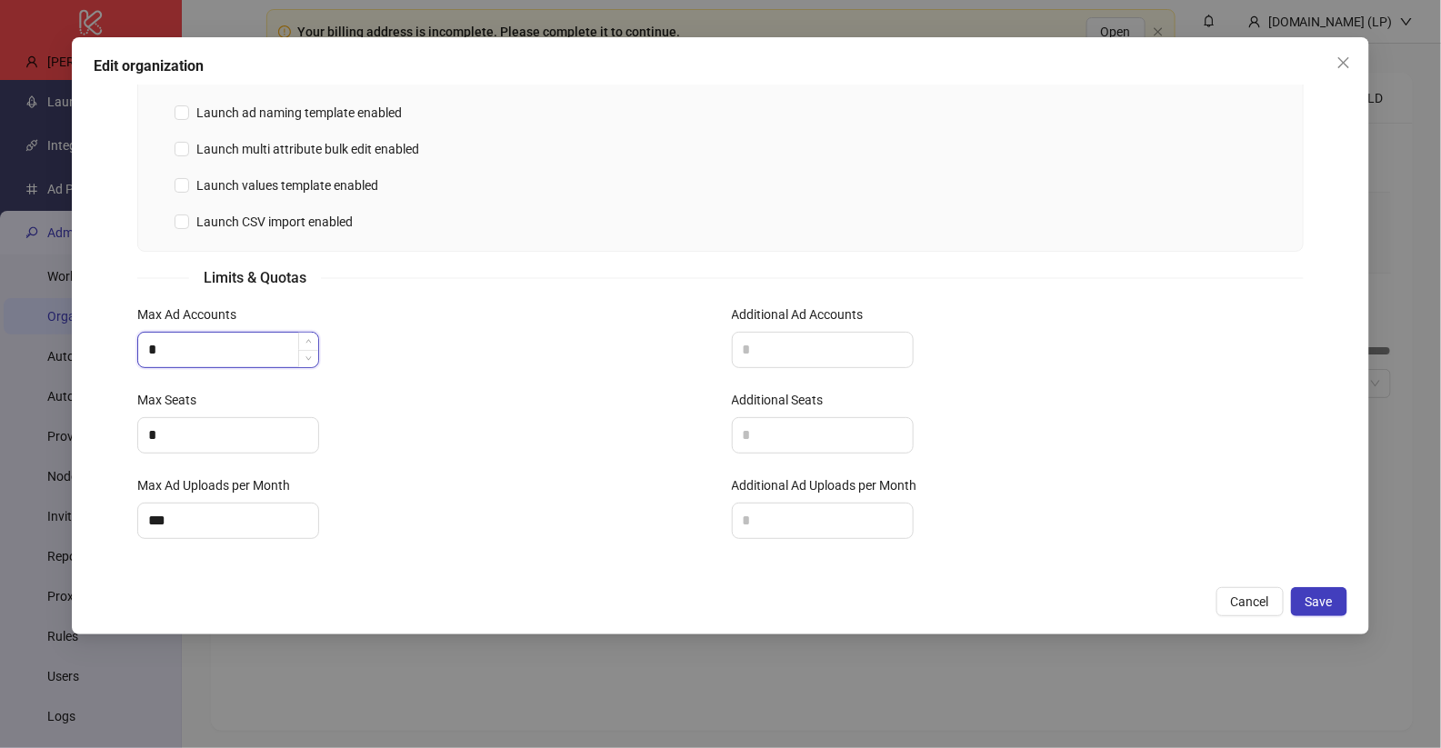
click at [160, 353] on input "*" at bounding box center [228, 350] width 180 height 35
type input "*"
click at [166, 427] on input "*" at bounding box center [228, 435] width 180 height 35
type input "*"
click at [174, 515] on input "***" at bounding box center [228, 521] width 180 height 35
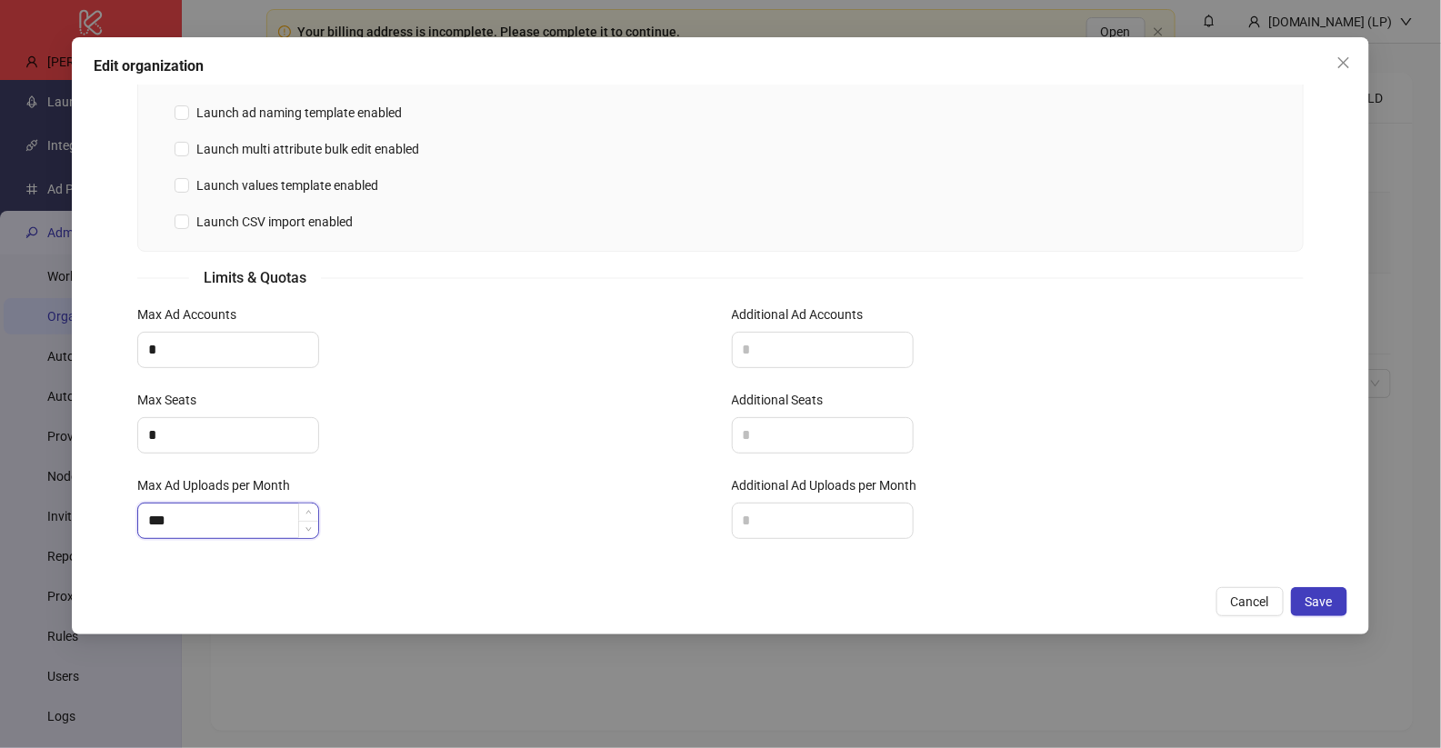
click at [174, 515] on input "***" at bounding box center [228, 521] width 180 height 35
type input "***"
click at [364, 417] on div "*" at bounding box center [423, 435] width 572 height 36
click at [1310, 603] on span "Save" at bounding box center [1319, 602] width 27 height 15
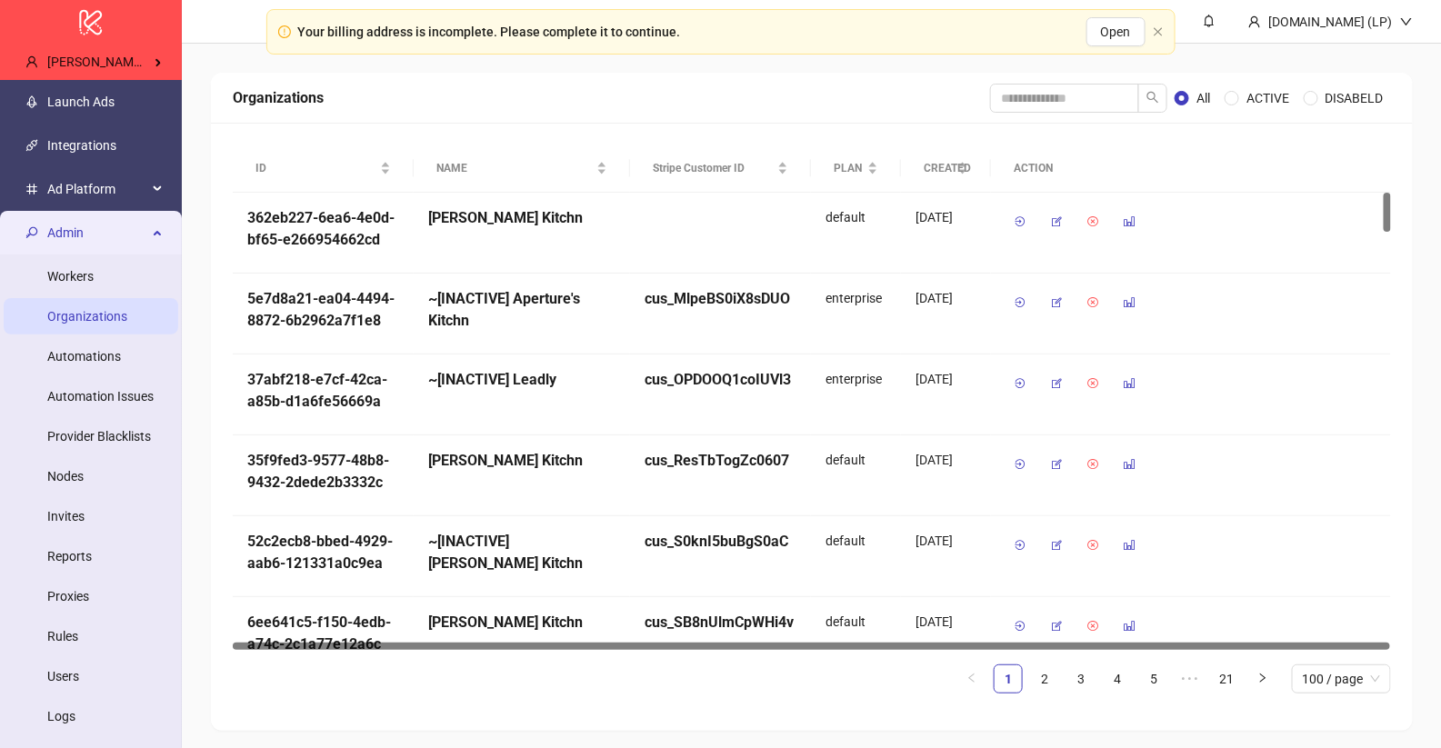
click at [96, 220] on span "Admin" at bounding box center [97, 233] width 100 height 36
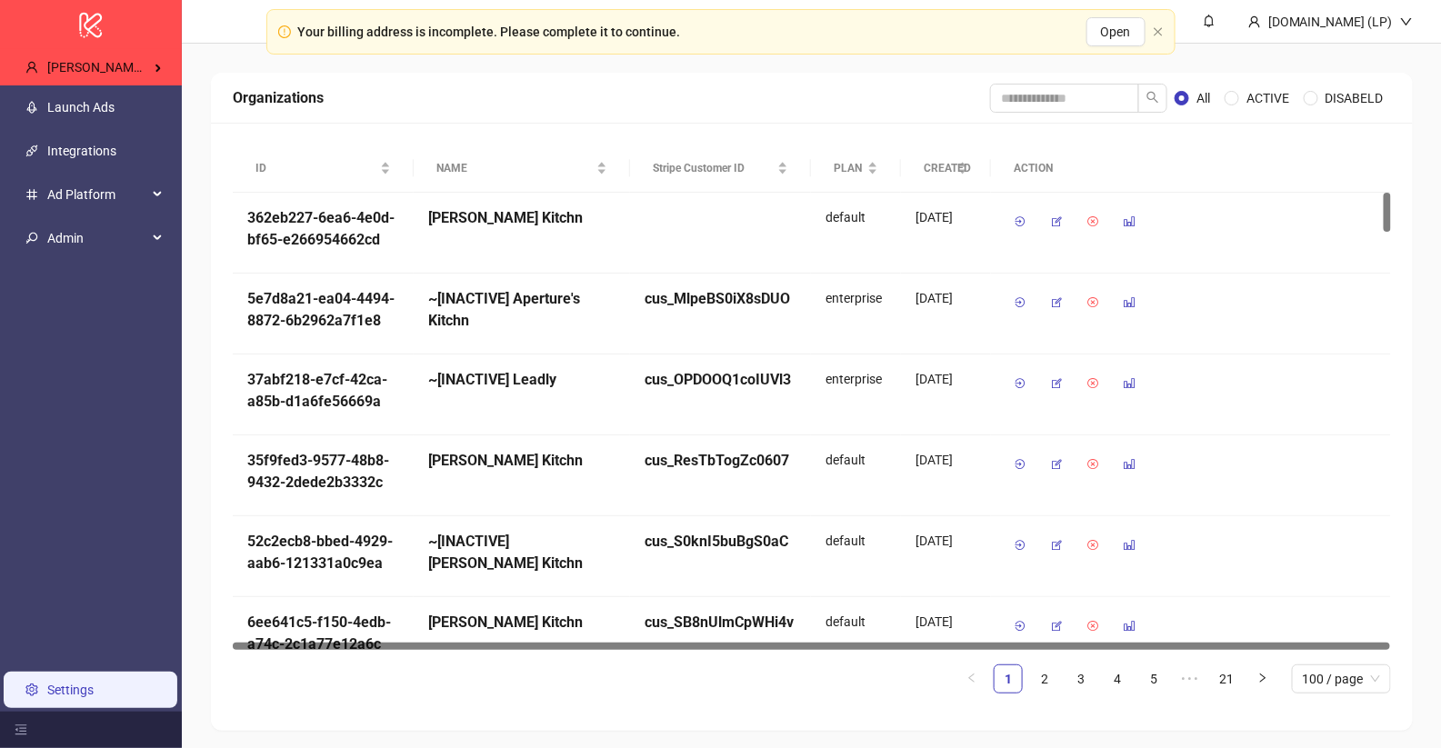
click at [94, 698] on link "Settings" at bounding box center [70, 690] width 46 height 15
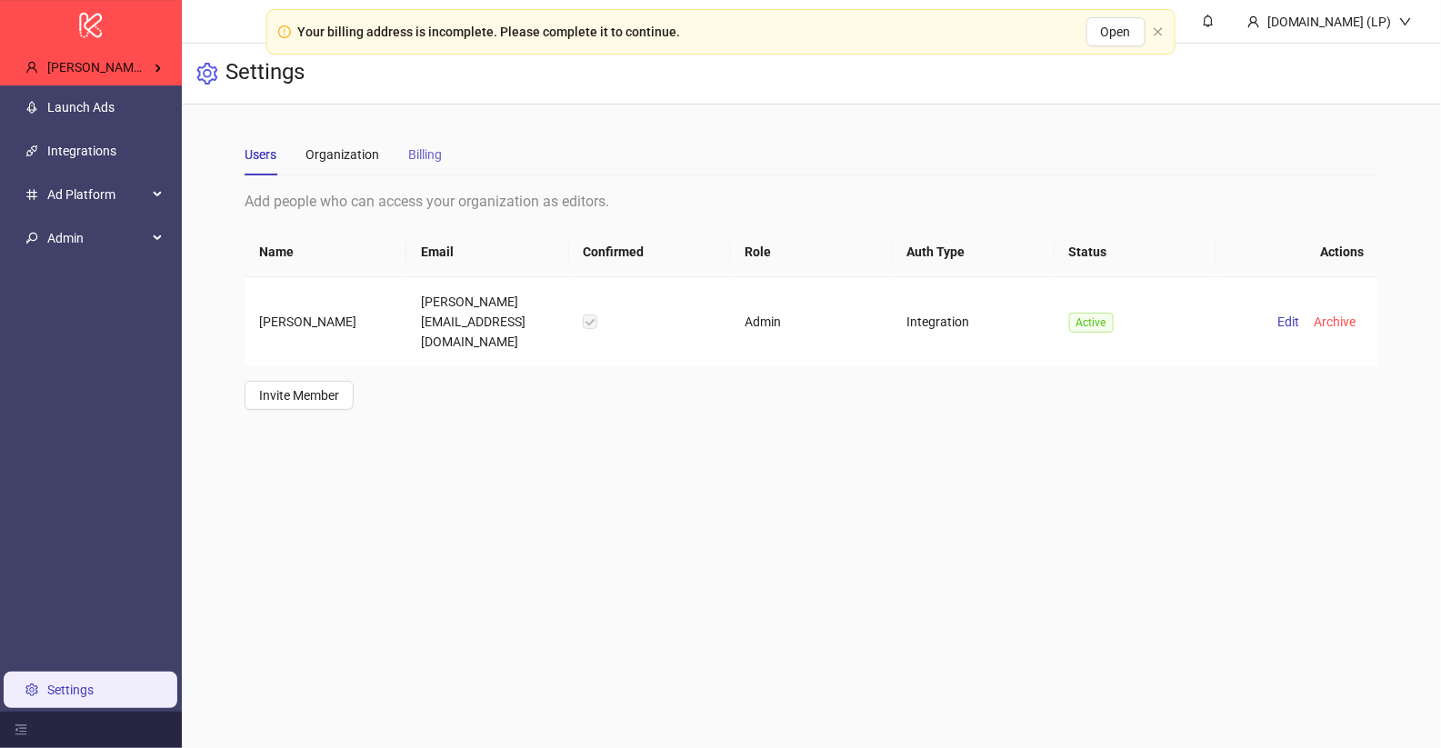
click at [424, 171] on div "Billing" at bounding box center [425, 155] width 34 height 42
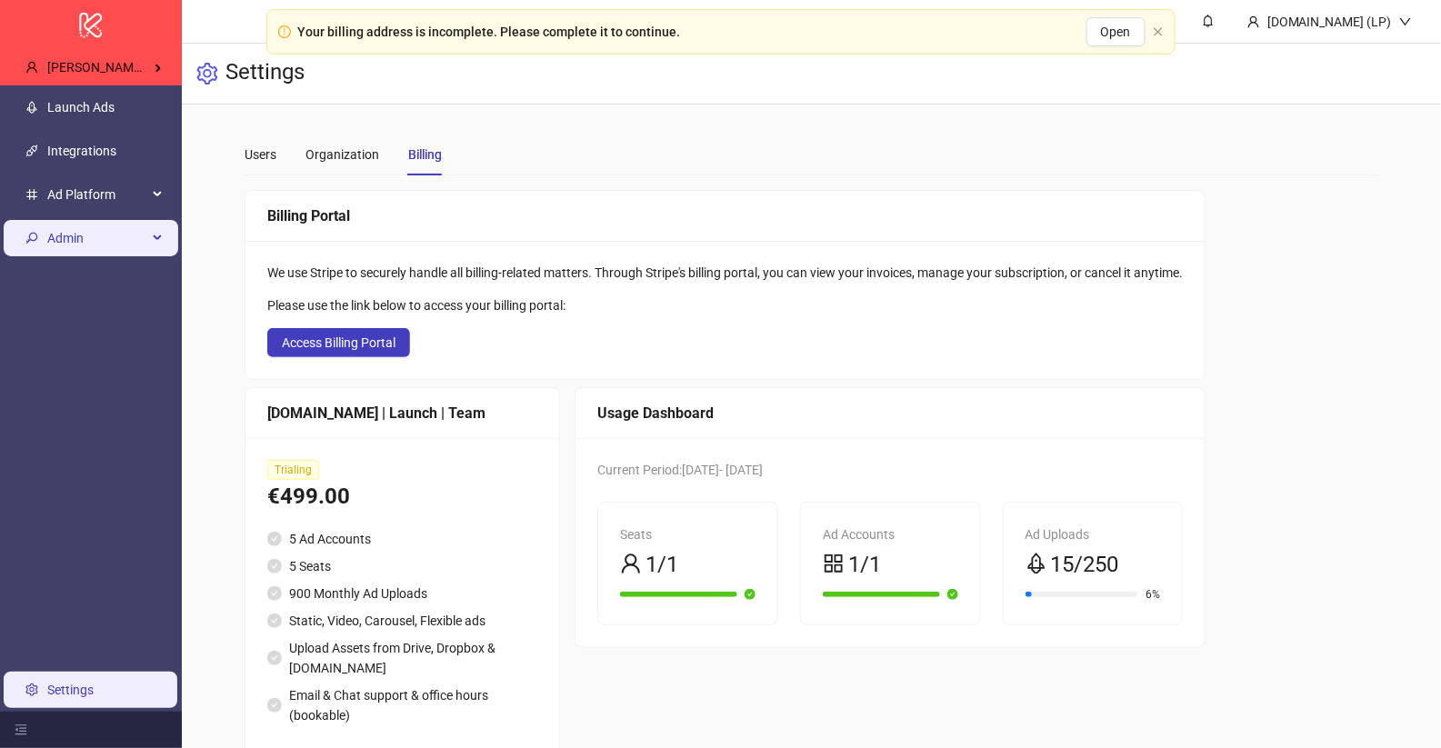
click at [119, 259] on li "Admin" at bounding box center [91, 238] width 182 height 44
click at [130, 235] on span "Admin" at bounding box center [97, 238] width 100 height 36
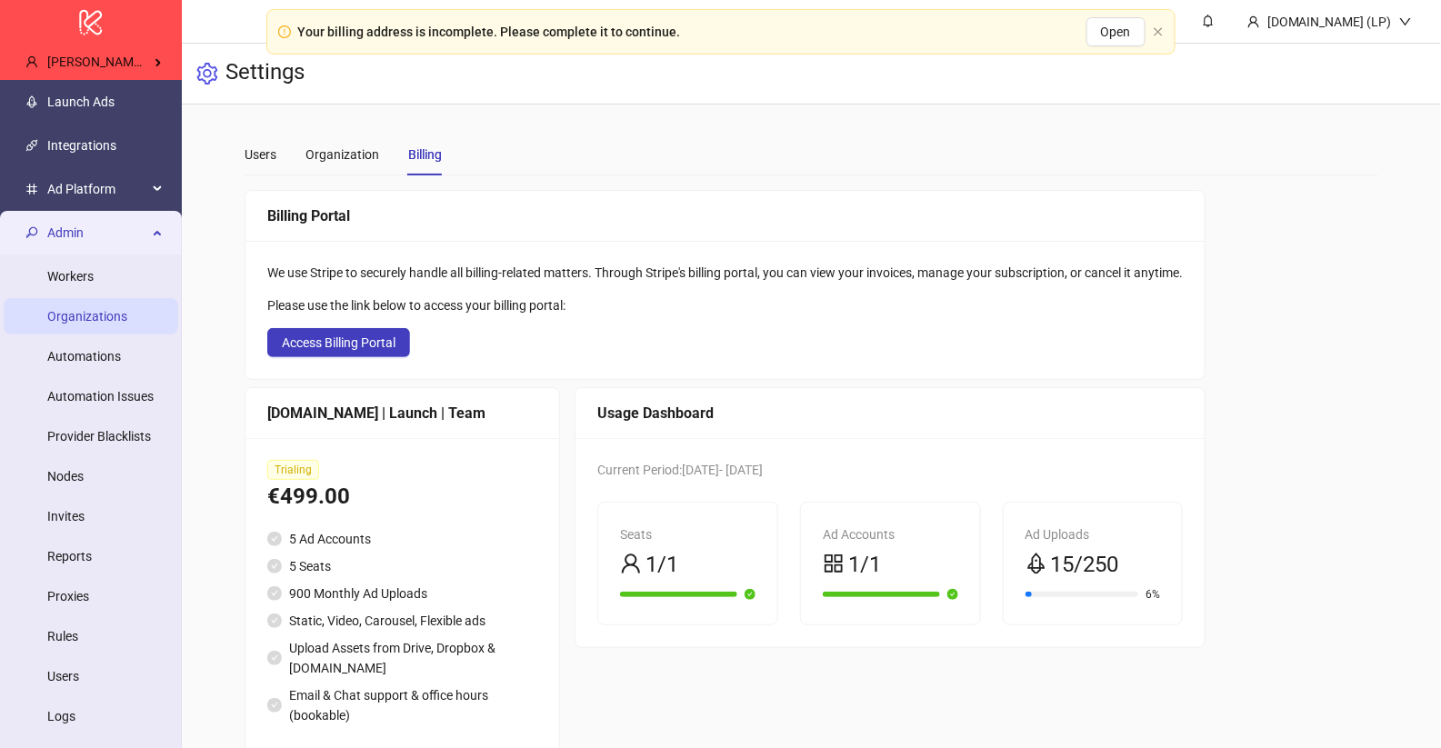
click at [121, 317] on link "Organizations" at bounding box center [87, 316] width 80 height 15
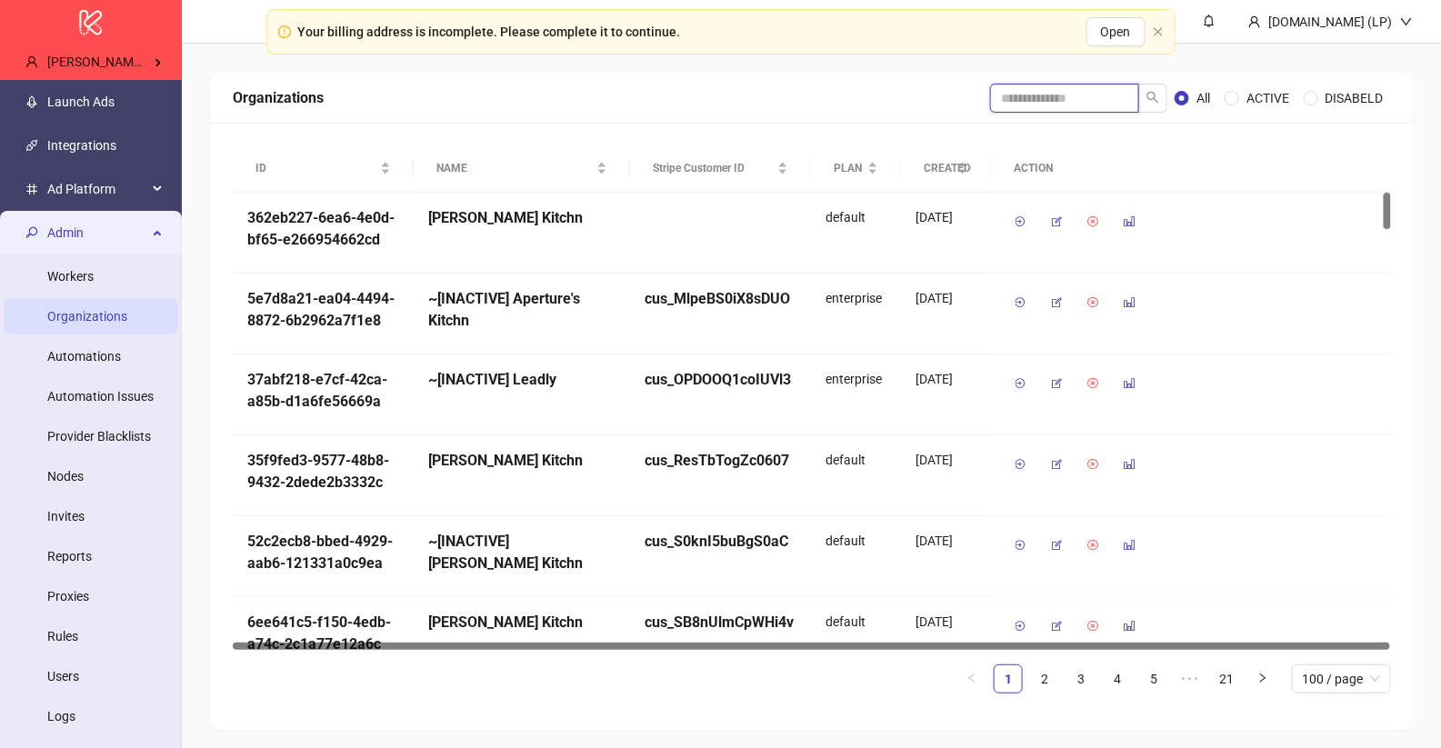
click at [1017, 99] on input "search" at bounding box center [1064, 98] width 149 height 29
type input "******"
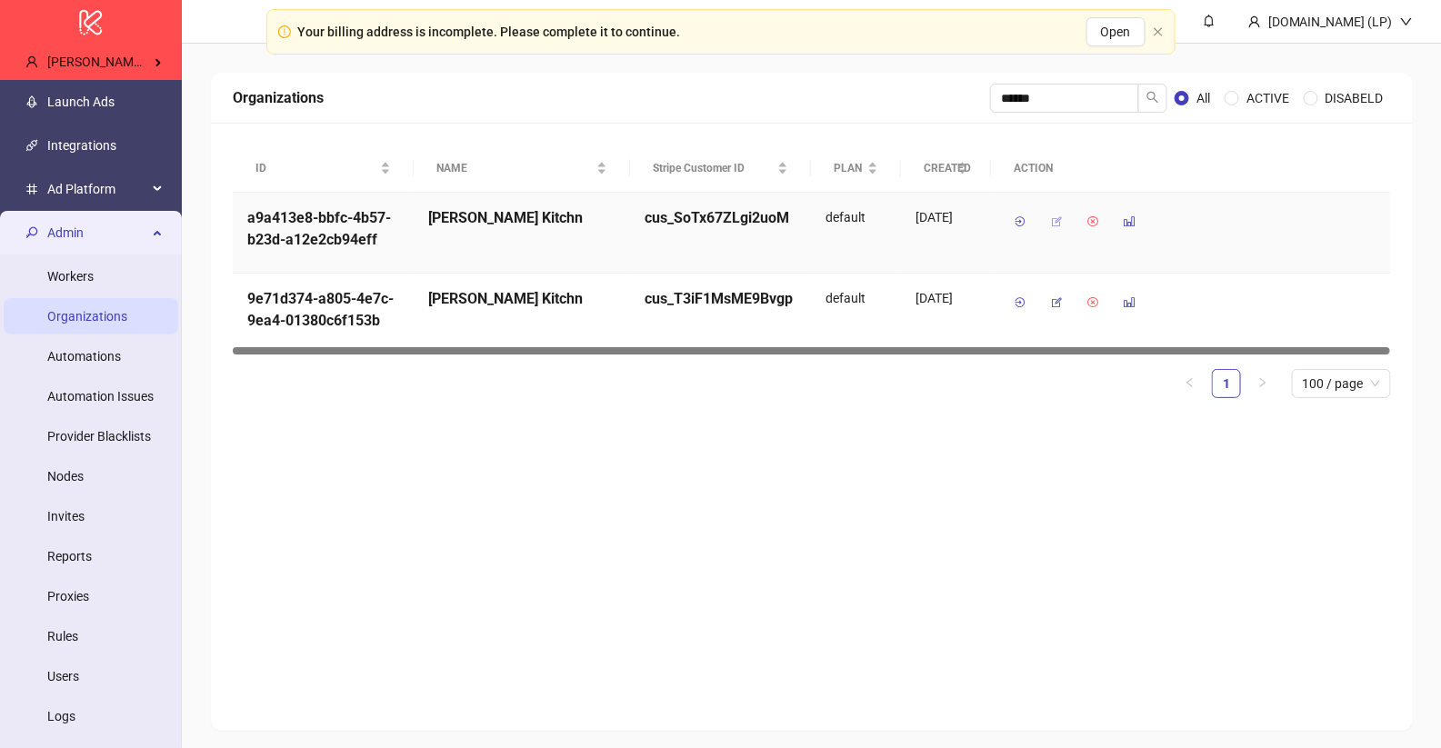
click at [1066, 219] on button "button" at bounding box center [1056, 221] width 29 height 29
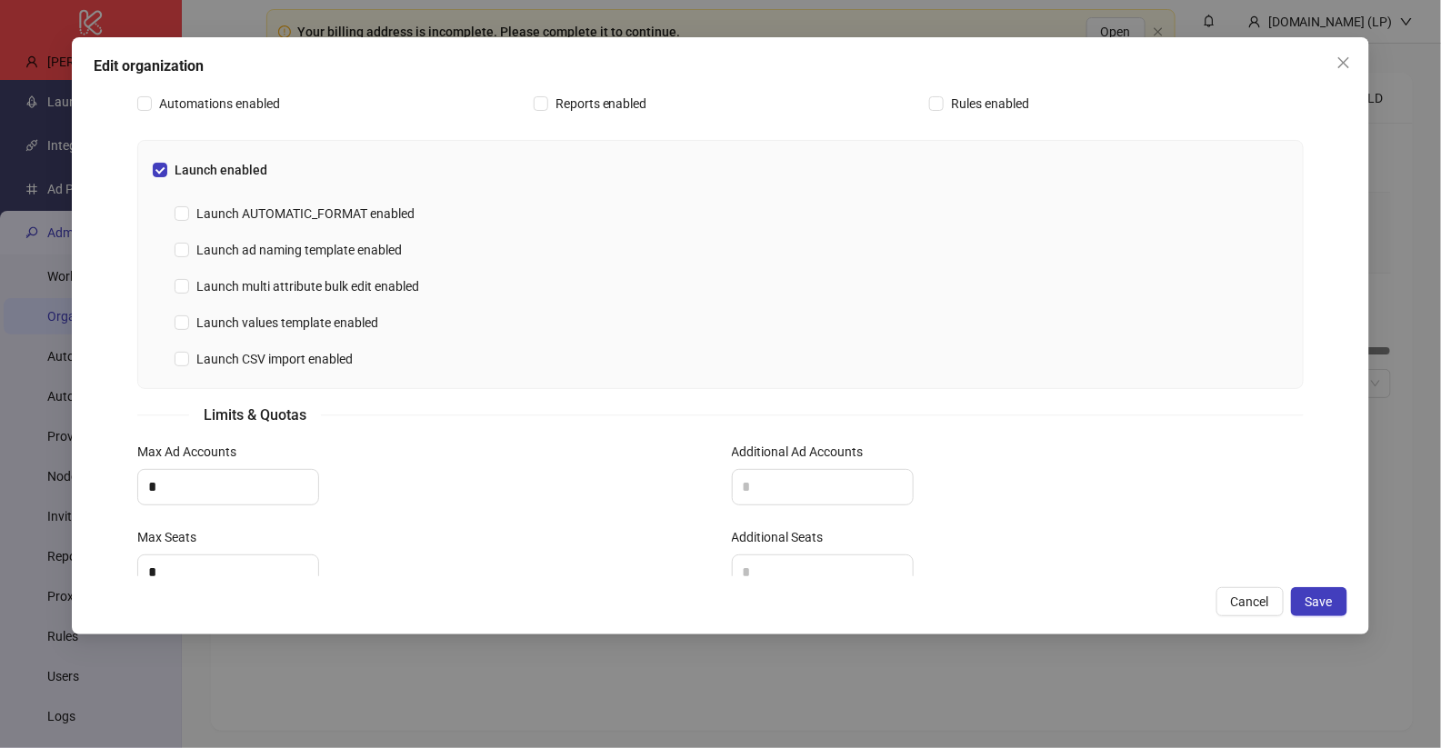
scroll to position [598, 0]
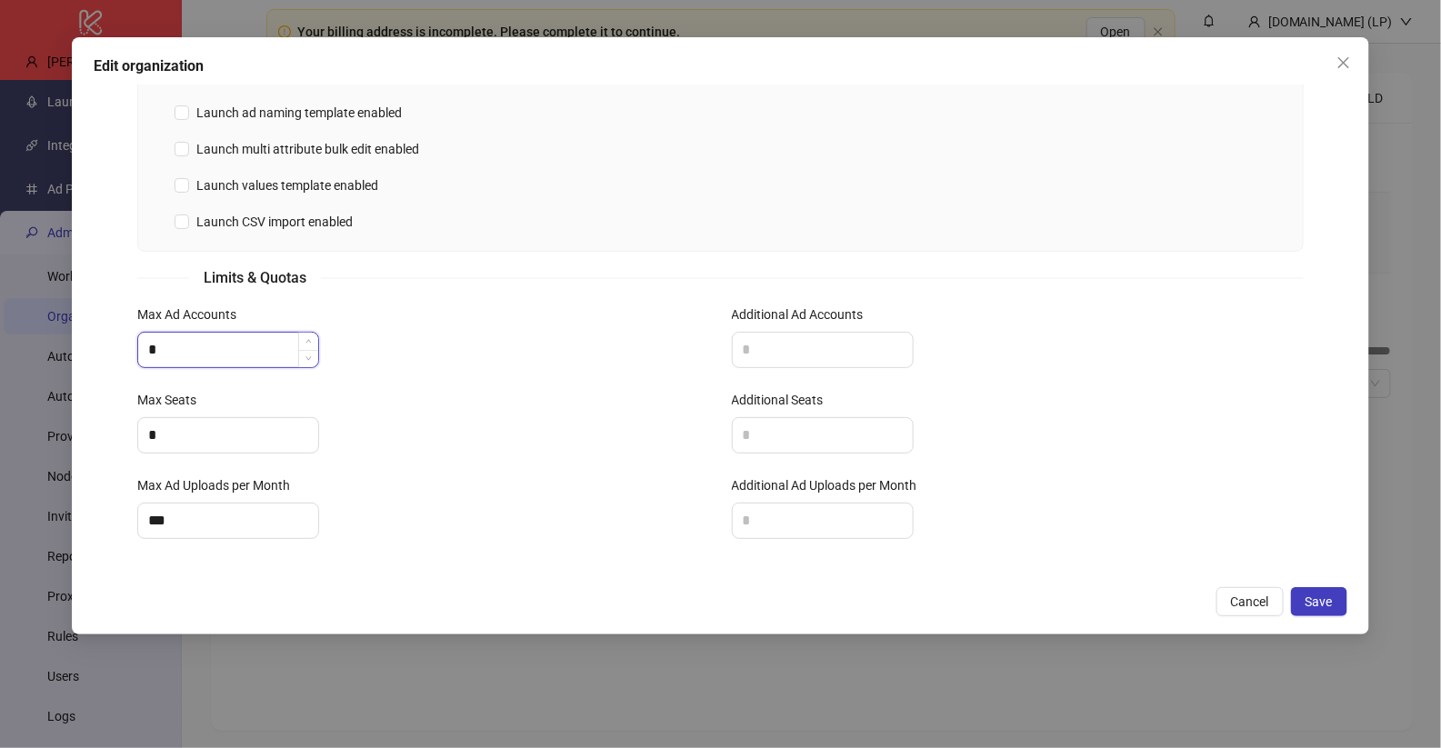
click at [194, 351] on input "*" at bounding box center [228, 350] width 180 height 35
type input "*"
click at [177, 425] on input "*" at bounding box center [228, 435] width 180 height 35
type input "*"
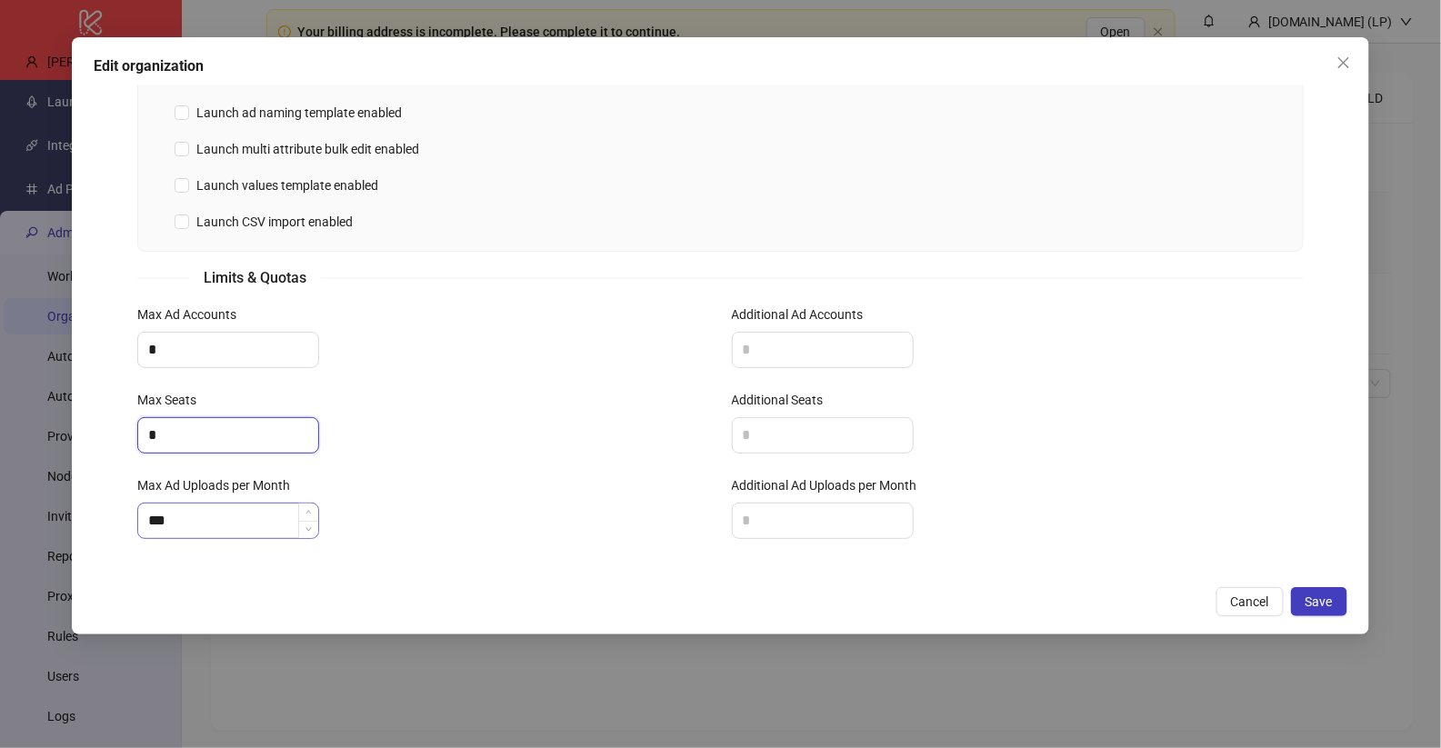
type input "*"
click at [173, 524] on input "***" at bounding box center [228, 521] width 180 height 35
type input "***"
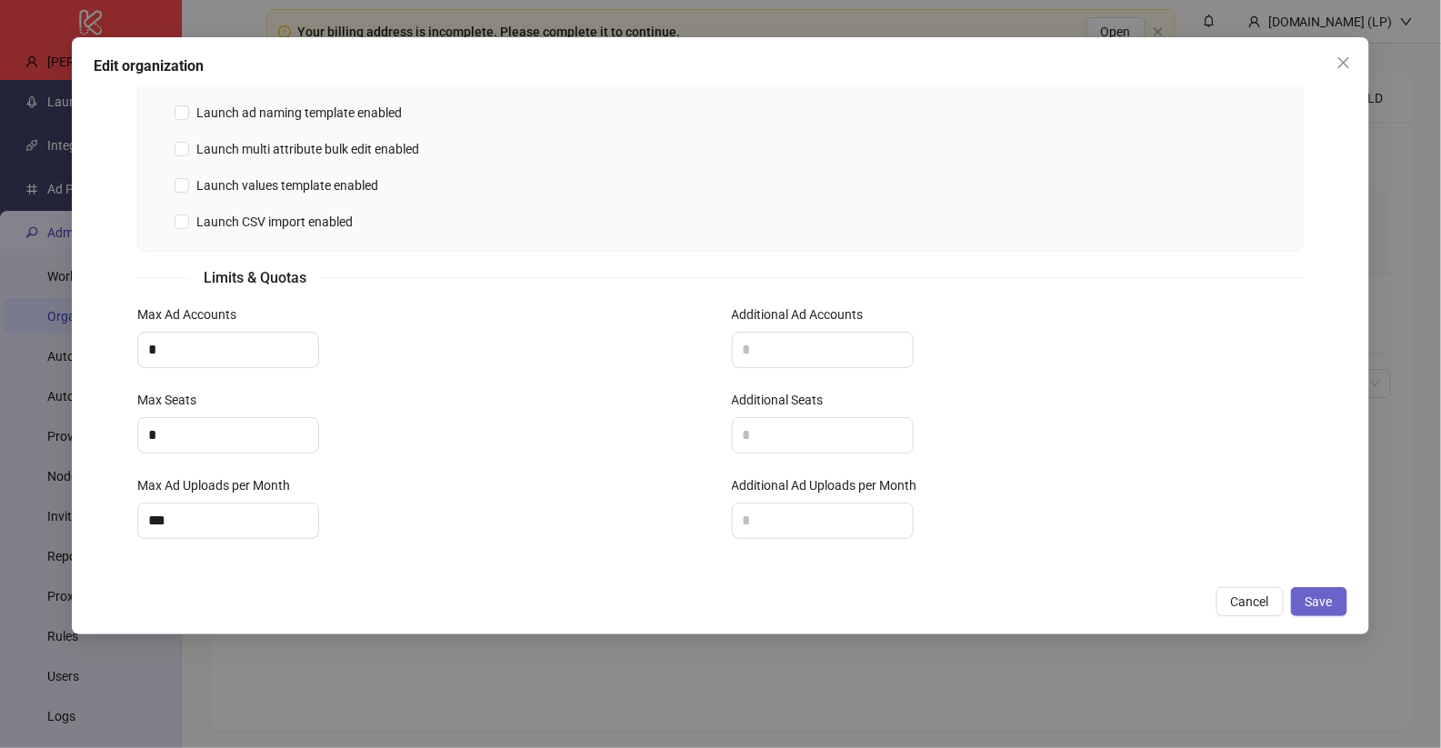
click at [1343, 598] on button "Save" at bounding box center [1319, 601] width 56 height 29
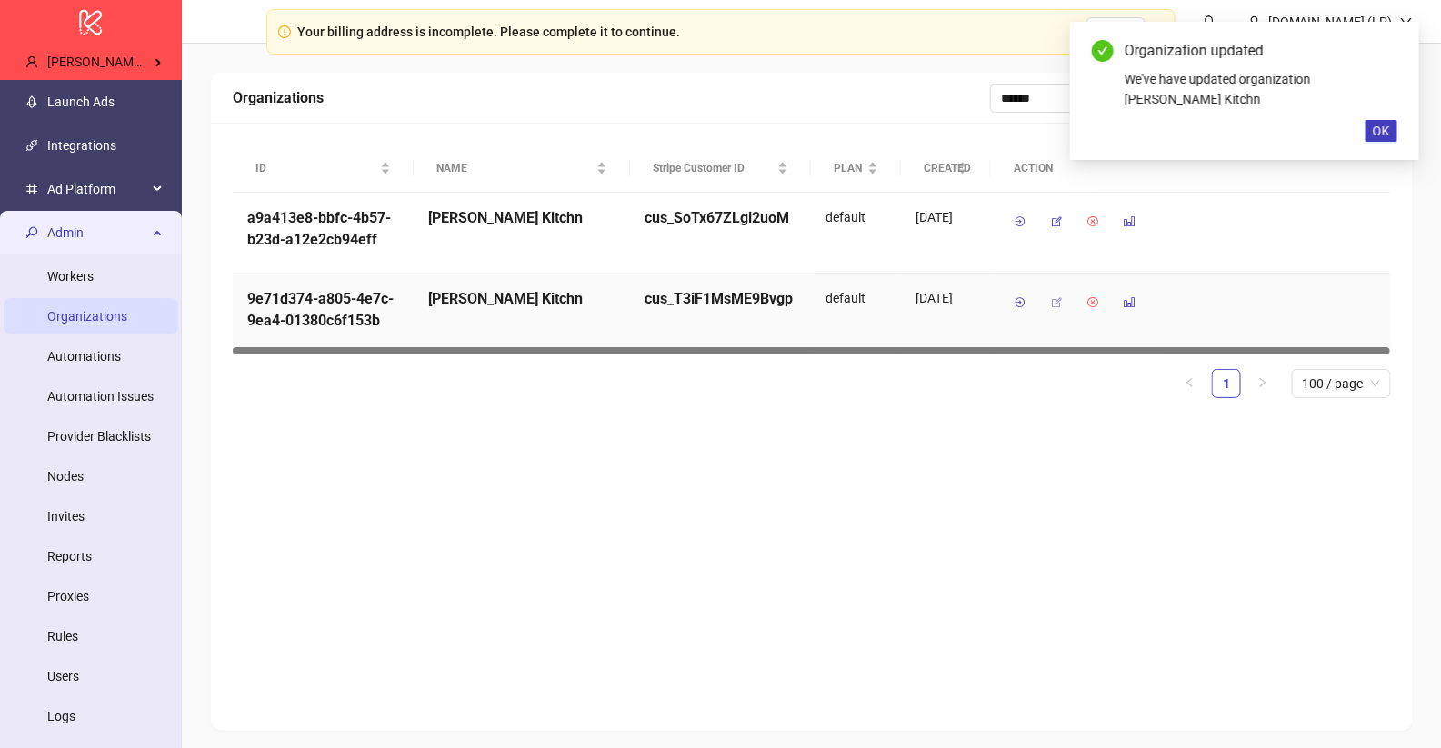
click at [1057, 305] on icon "button" at bounding box center [1056, 302] width 13 height 13
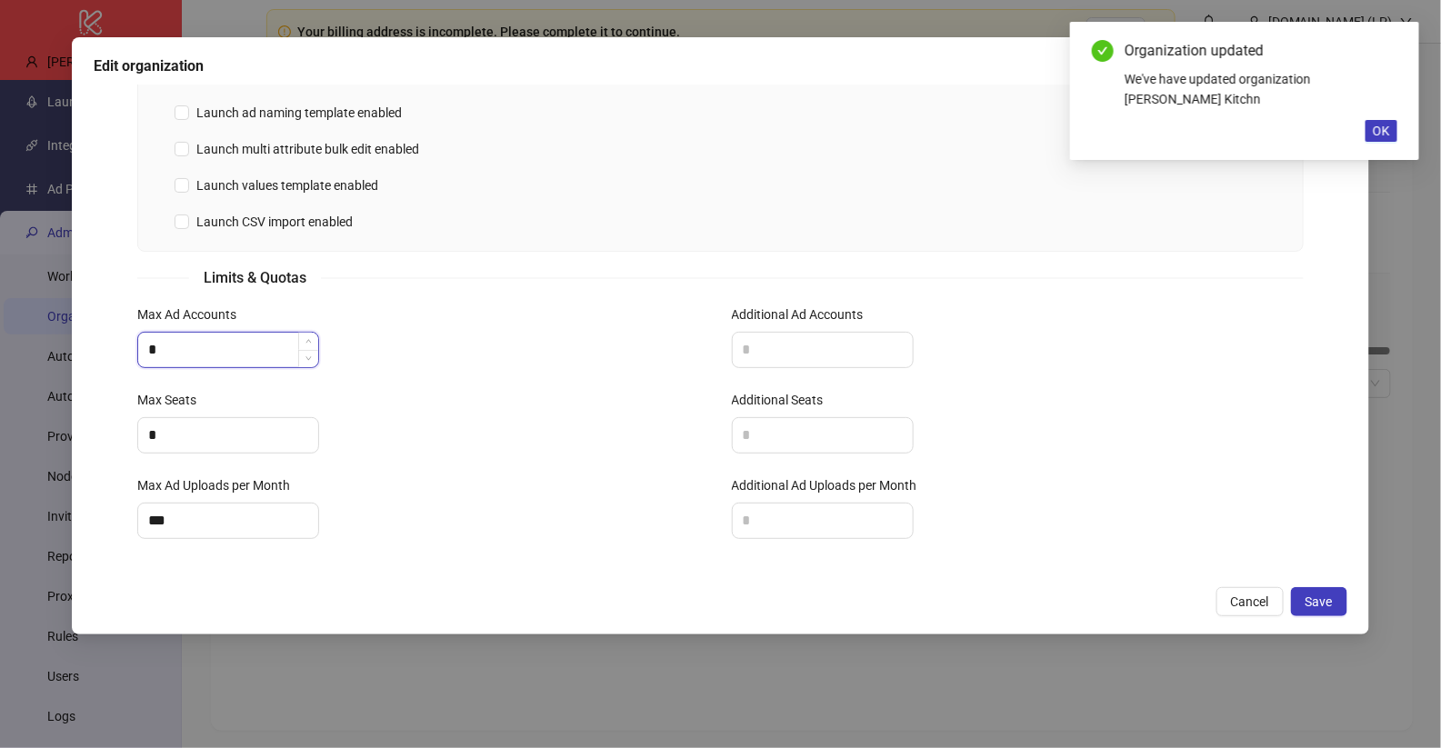
click at [209, 346] on input "*" at bounding box center [228, 350] width 180 height 35
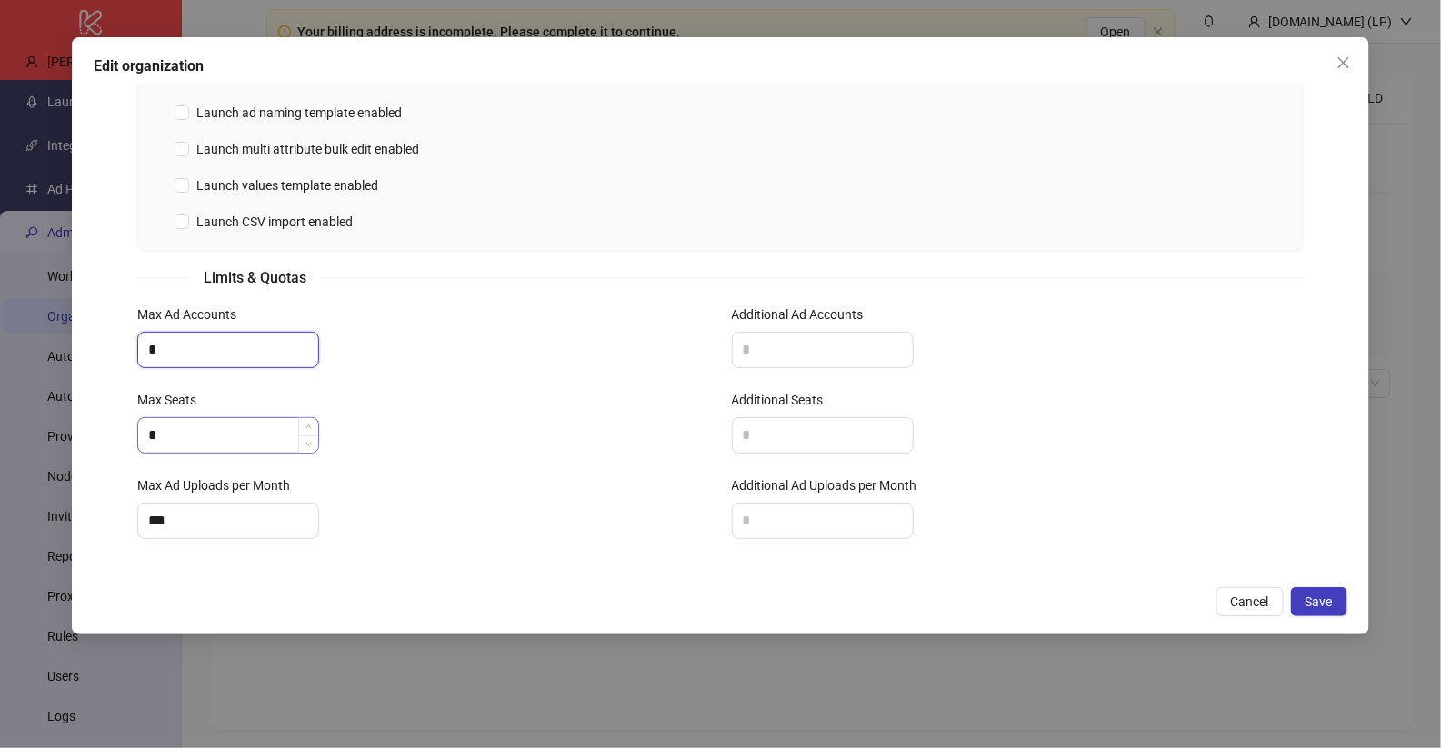
type input "*"
click at [162, 433] on input "*" at bounding box center [228, 435] width 180 height 35
type input "*"
click at [163, 519] on input "***" at bounding box center [228, 521] width 180 height 35
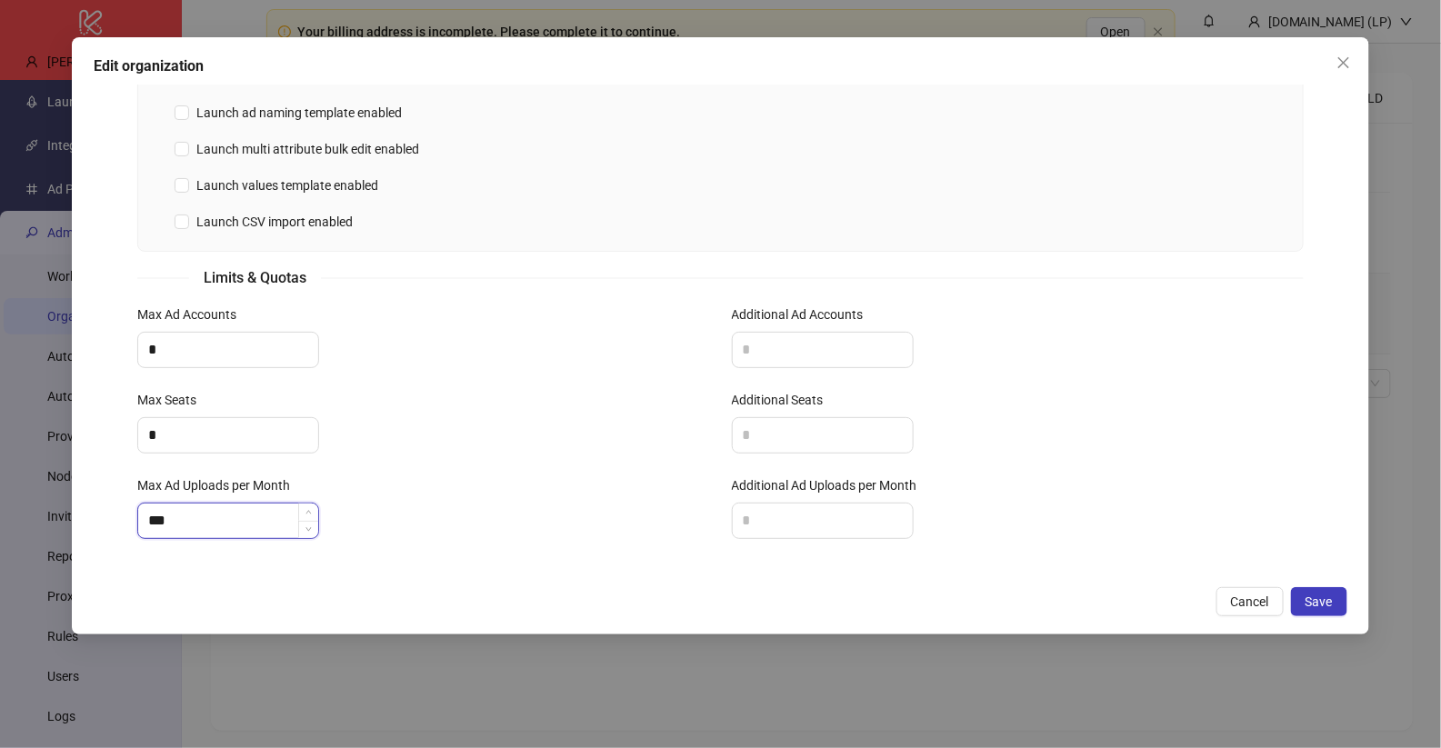
click at [163, 519] on input "***" at bounding box center [228, 521] width 180 height 35
type input "***"
click at [1311, 603] on span "Save" at bounding box center [1319, 602] width 27 height 15
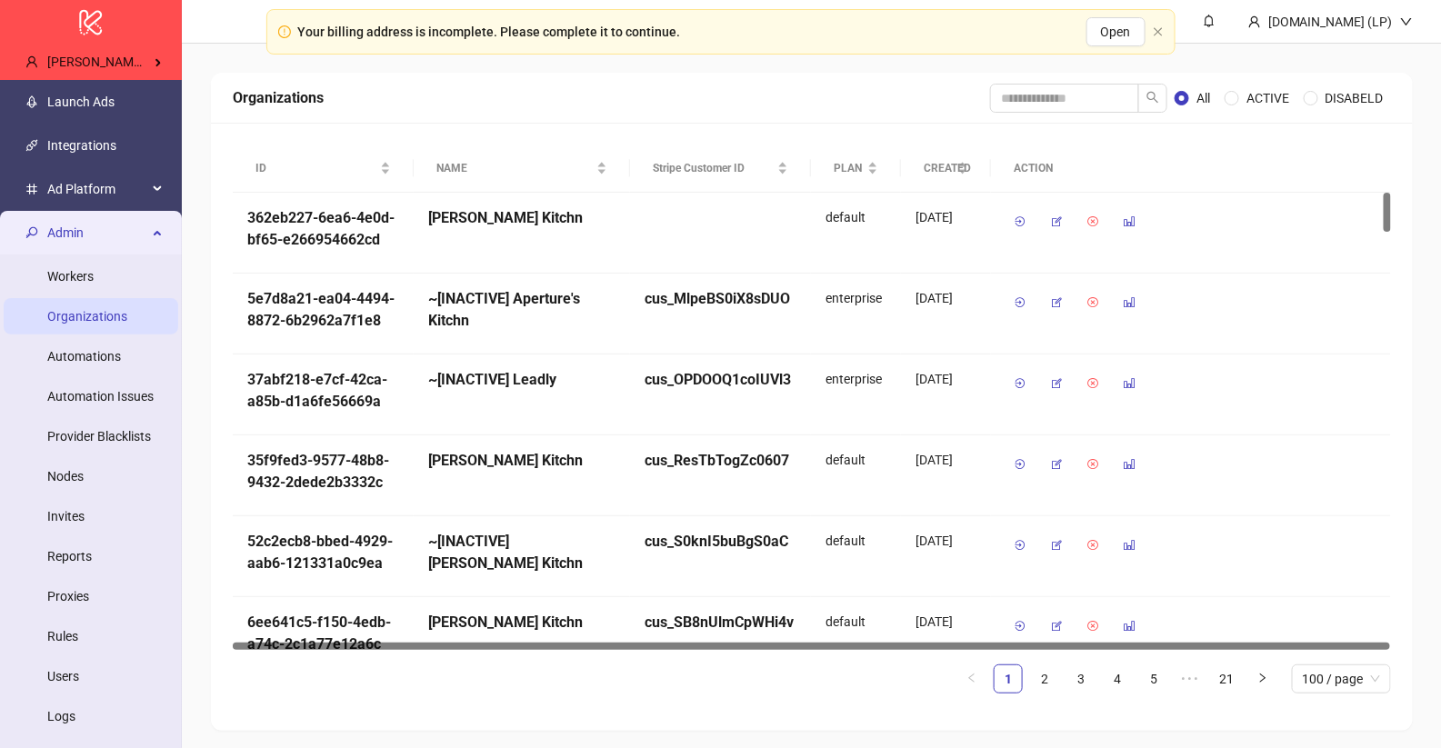
click at [161, 242] on div "Admin" at bounding box center [91, 233] width 175 height 36
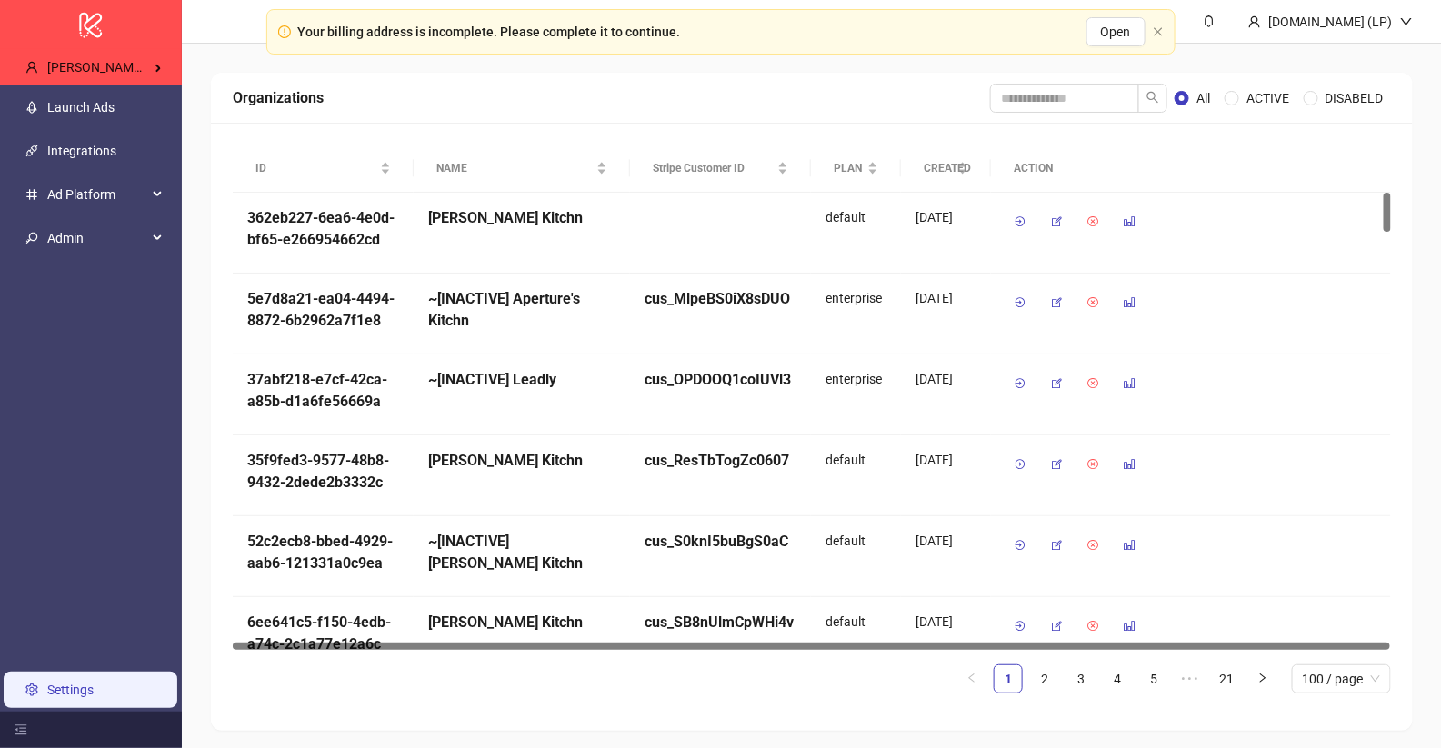
click at [94, 683] on link "Settings" at bounding box center [70, 690] width 46 height 15
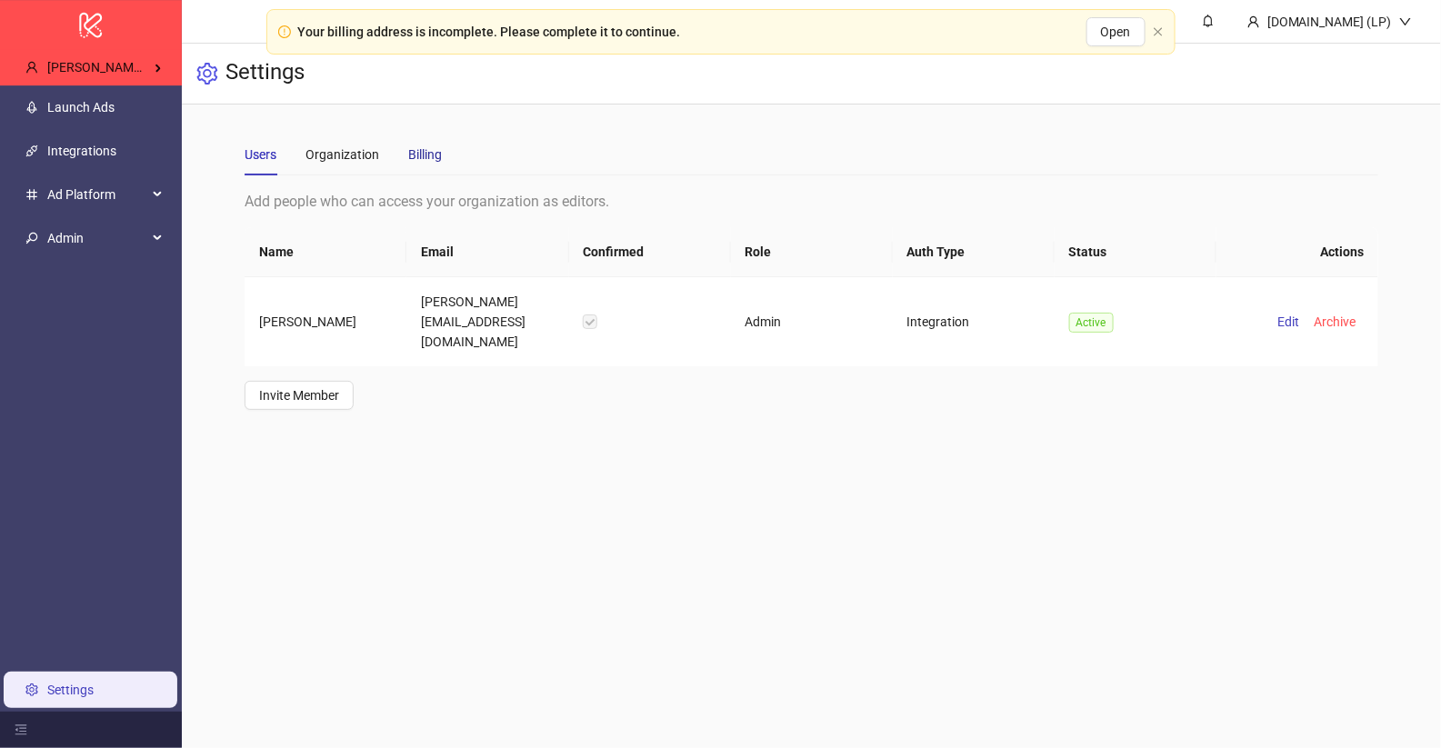
click at [424, 153] on div "Billing" at bounding box center [425, 155] width 34 height 20
